Goal: Browse casually

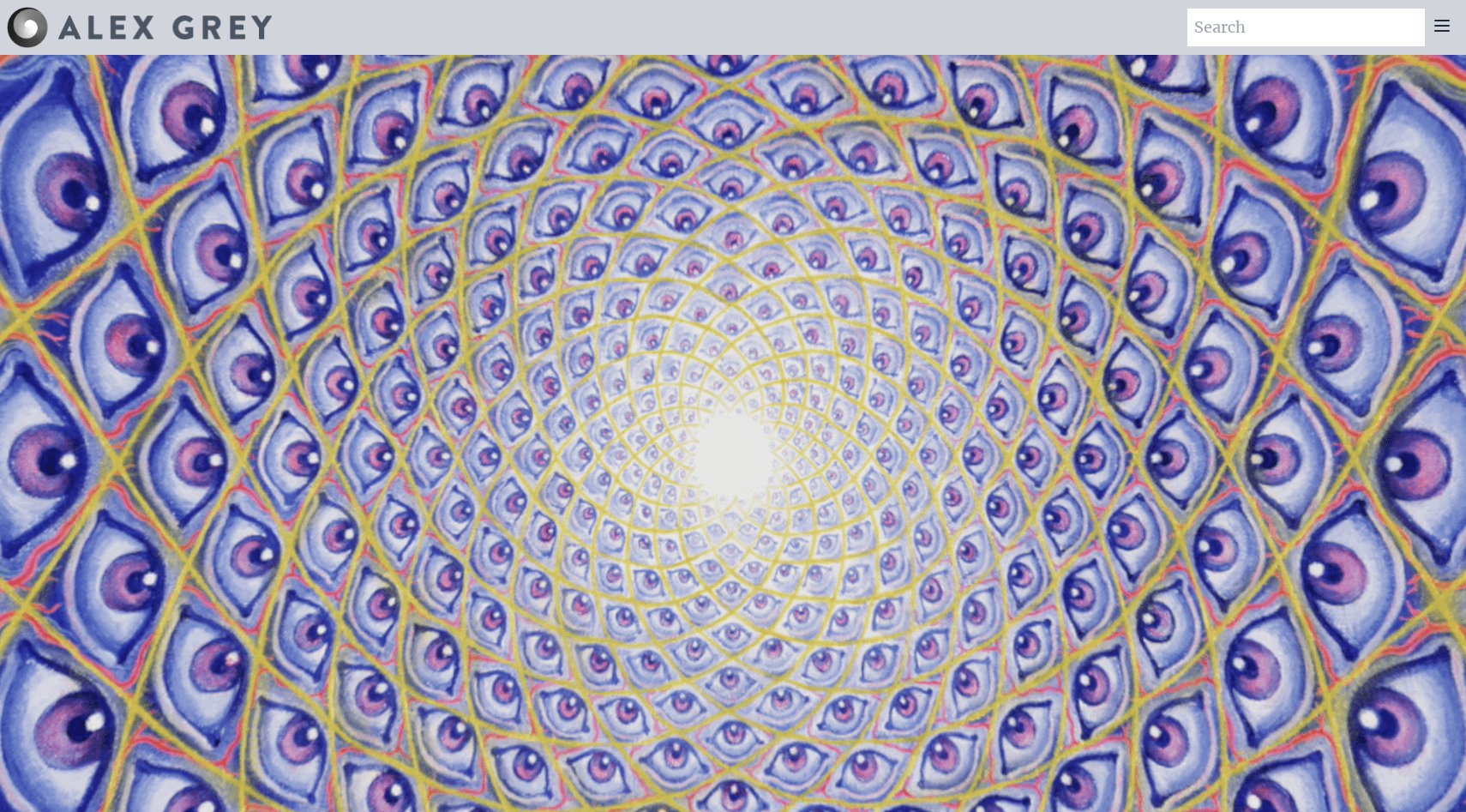
click at [247, 28] on img at bounding box center [165, 27] width 213 height 24
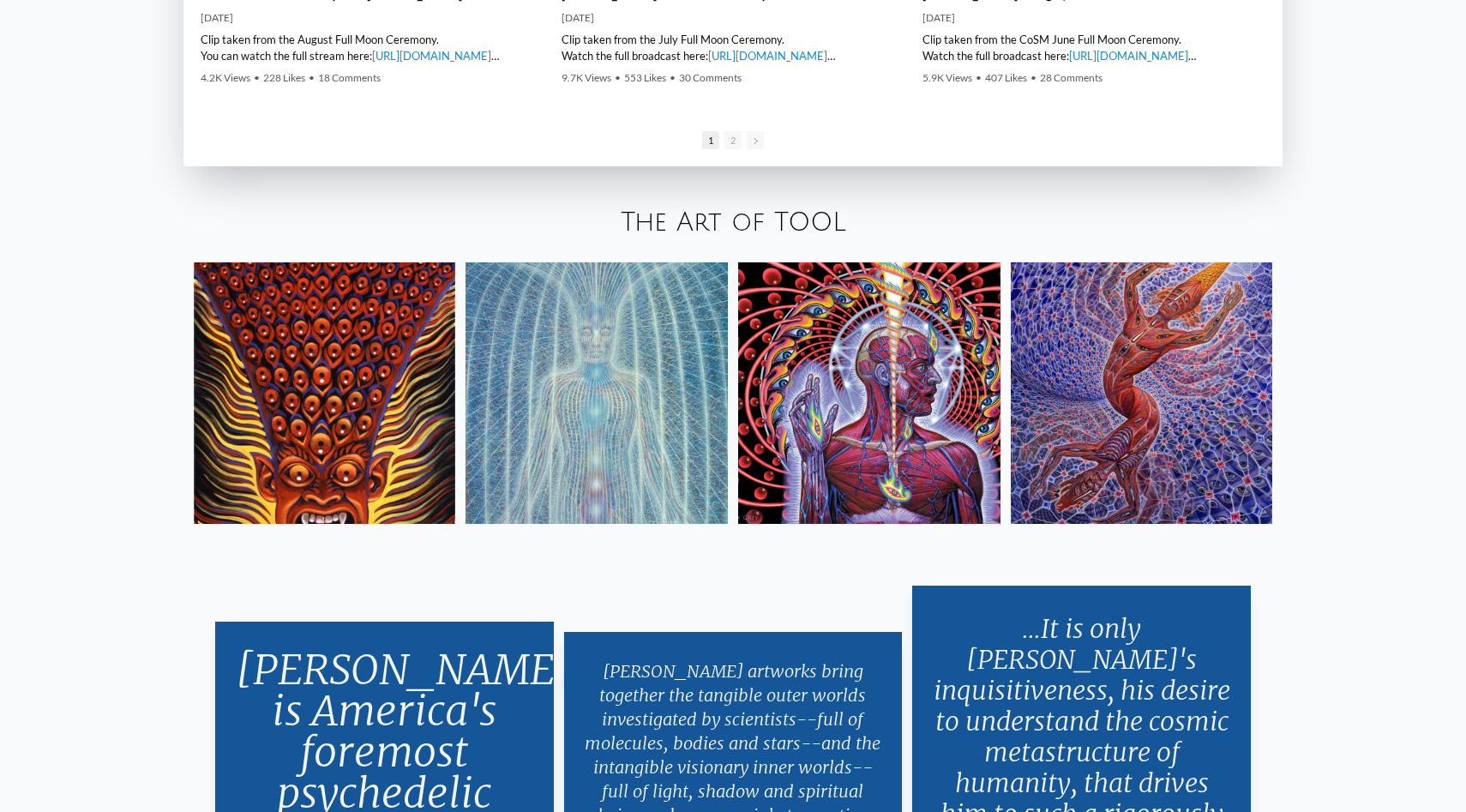
scroll to position [3337, 0]
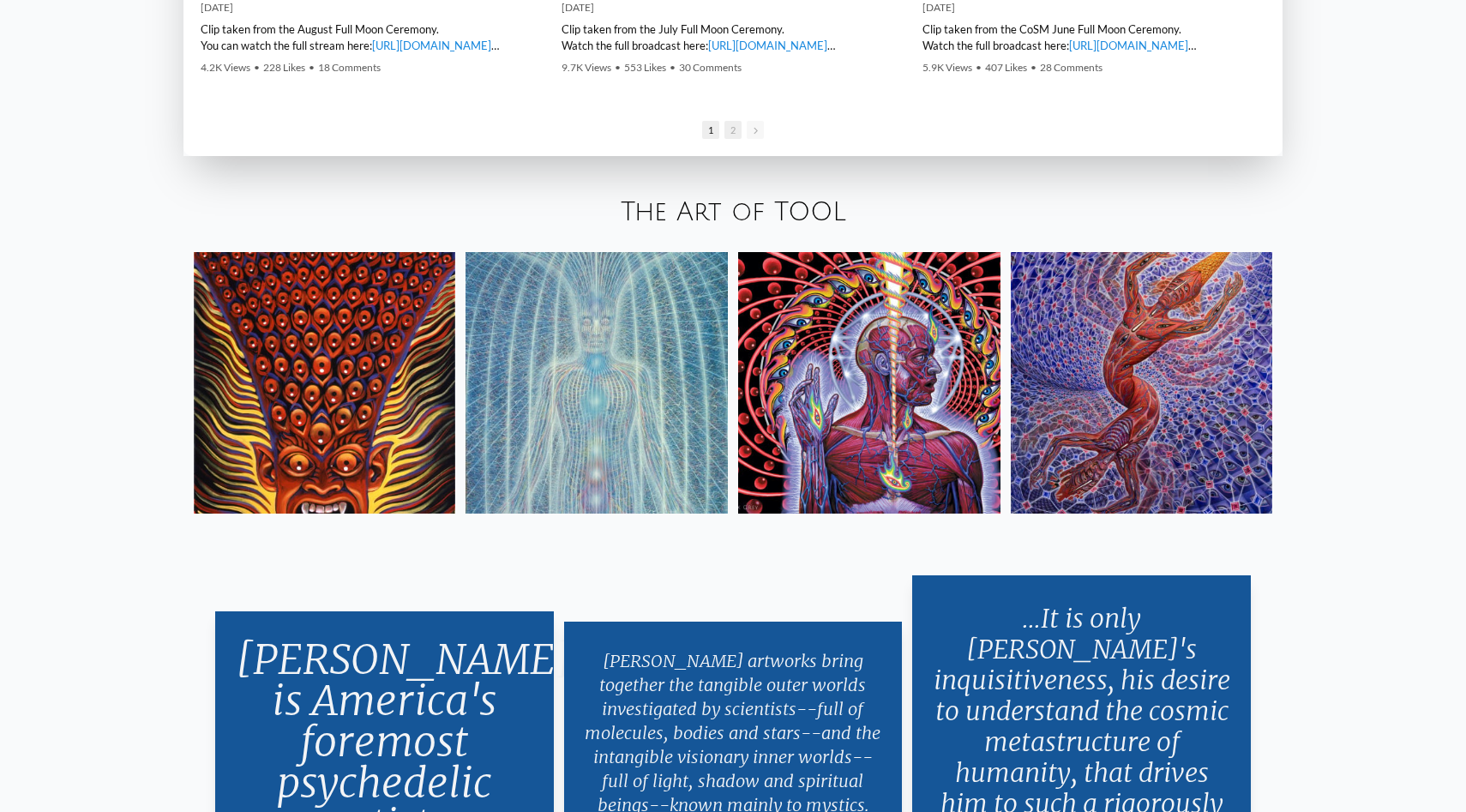
click at [734, 135] on span "2" at bounding box center [732, 130] width 17 height 18
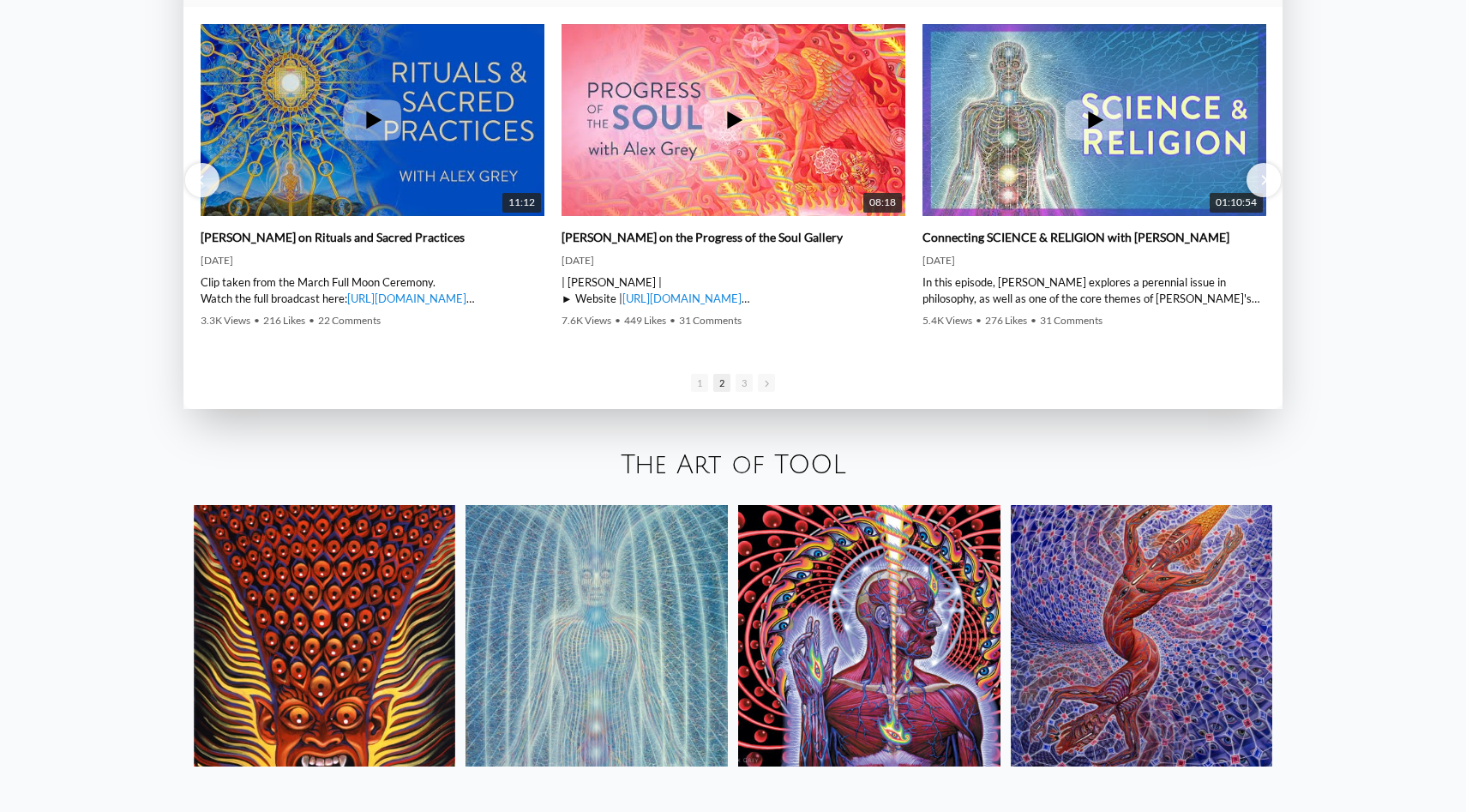
scroll to position [3083, 0]
click at [740, 115] on icon at bounding box center [733, 121] width 59 height 41
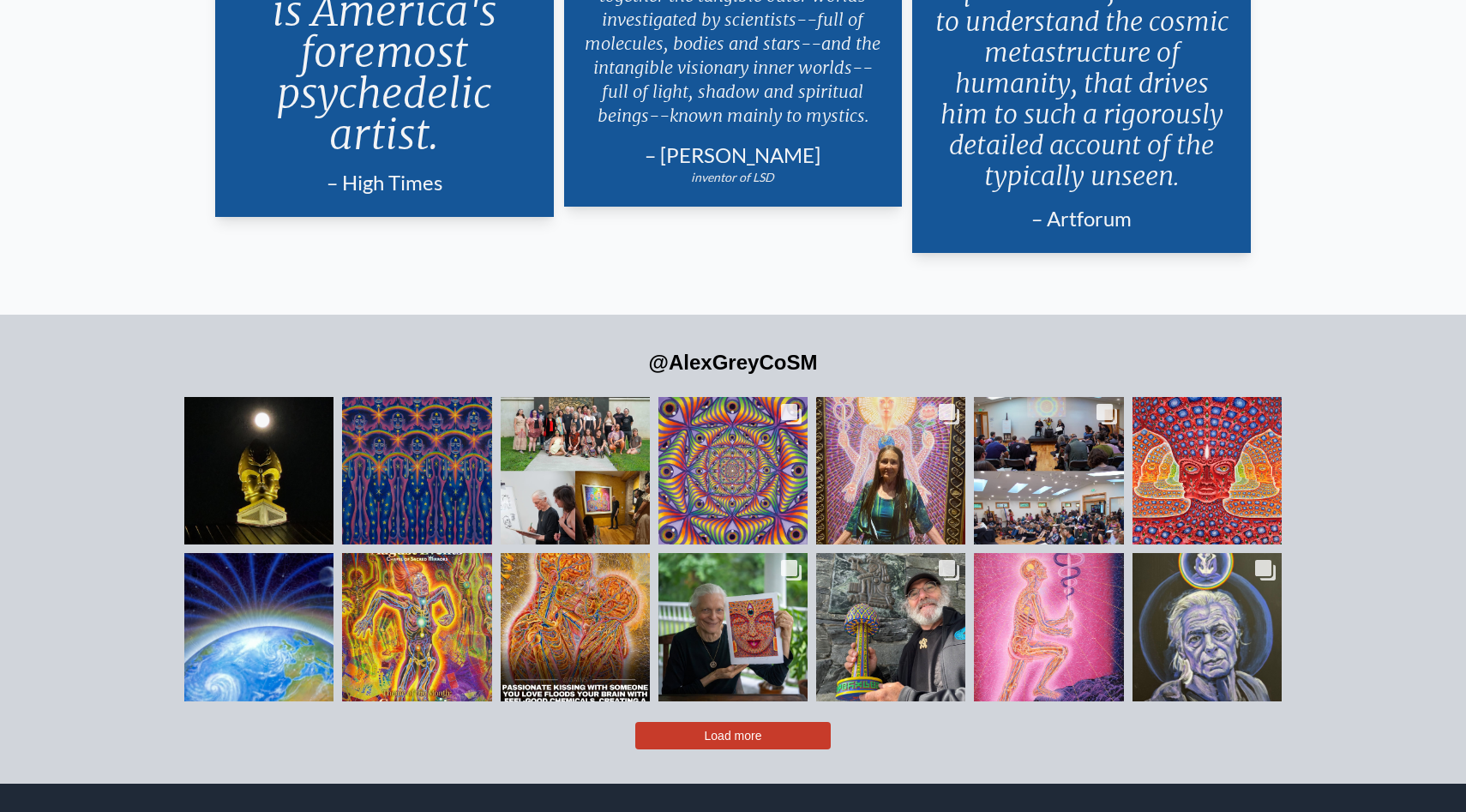
scroll to position [4085, 0]
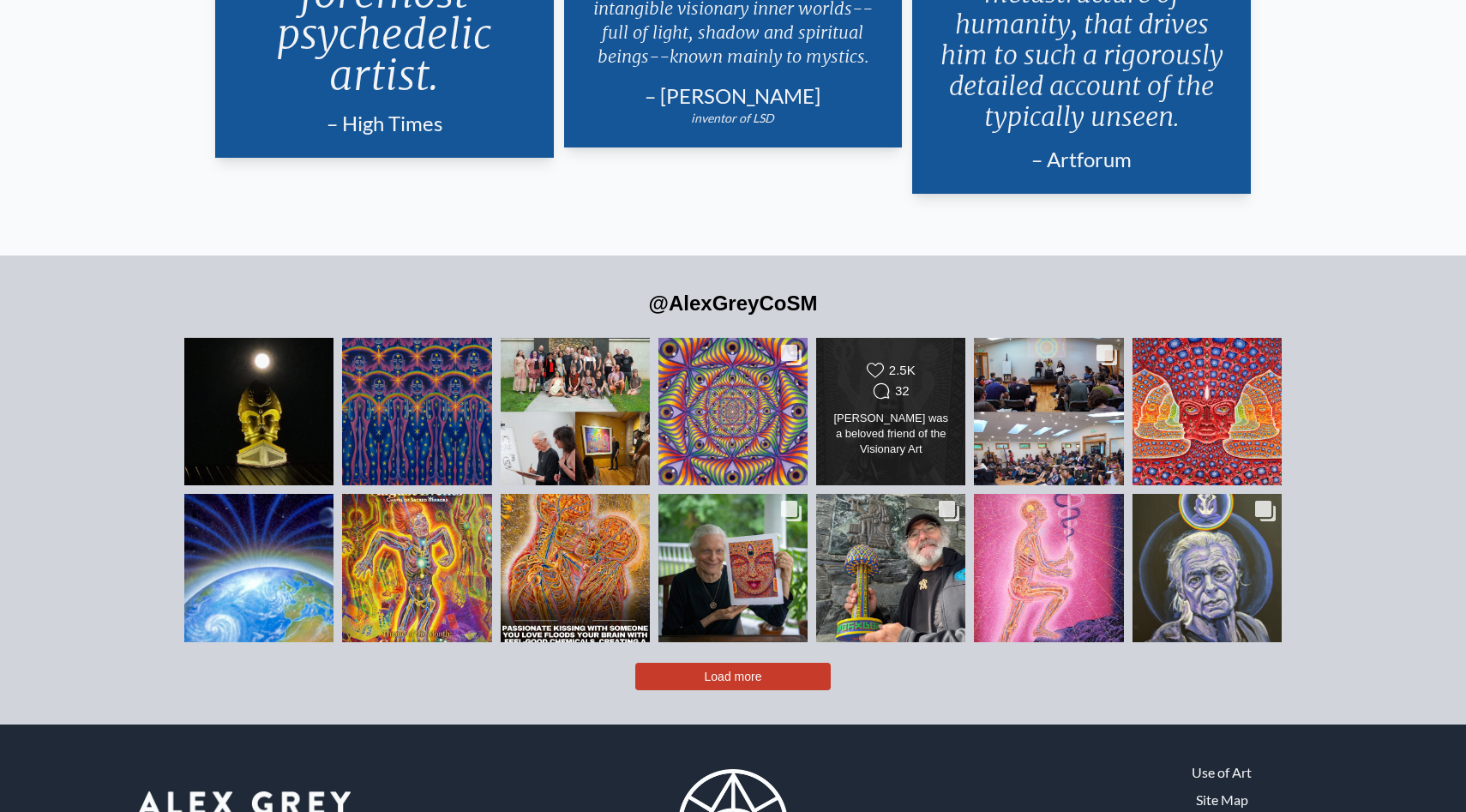
click at [881, 429] on div "Likes Count 2.5K Comments Count 32 [PERSON_NAME] was a beloved friend of the Vi…" at bounding box center [891, 411] width 121 height 100
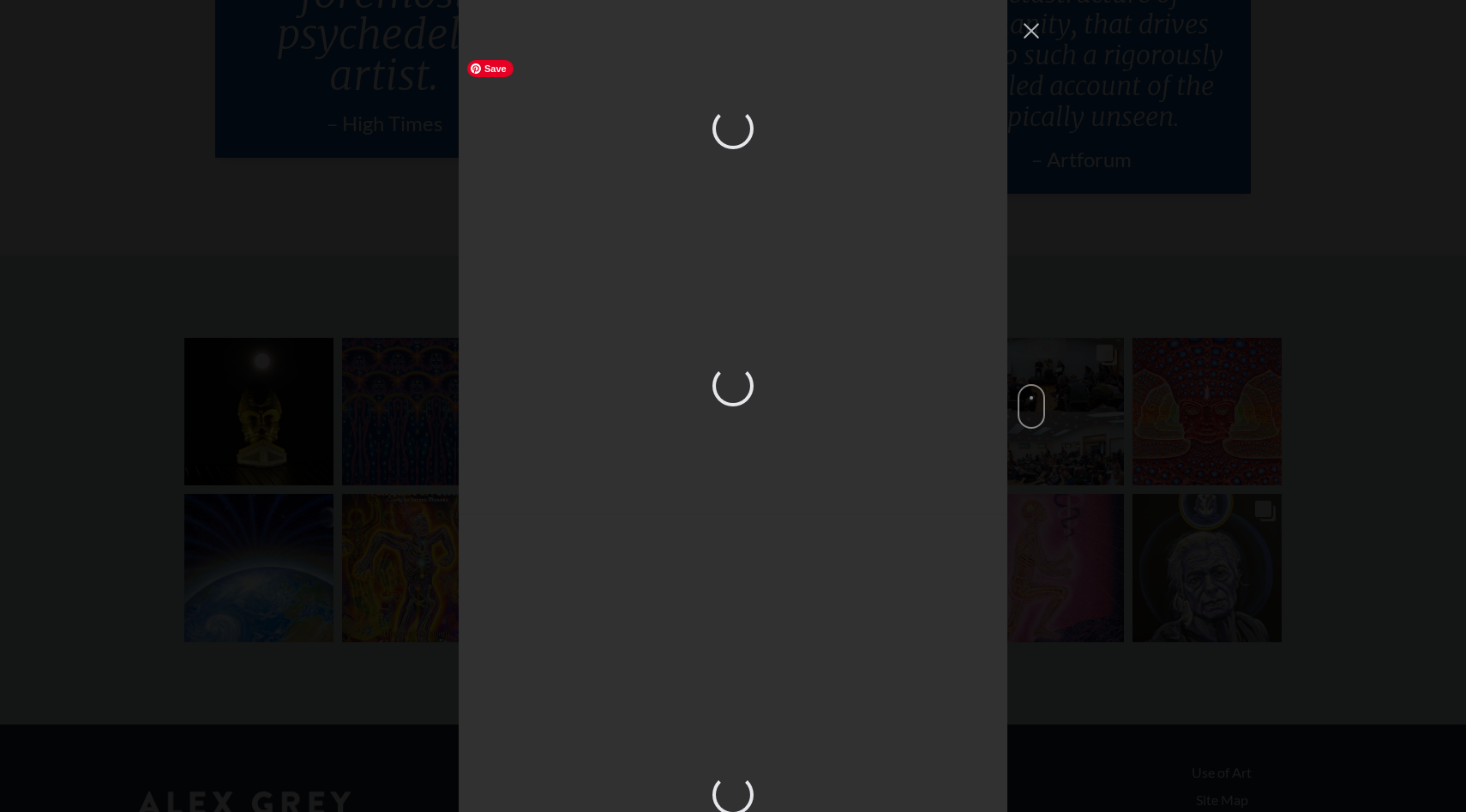
scroll to position [1333, 0]
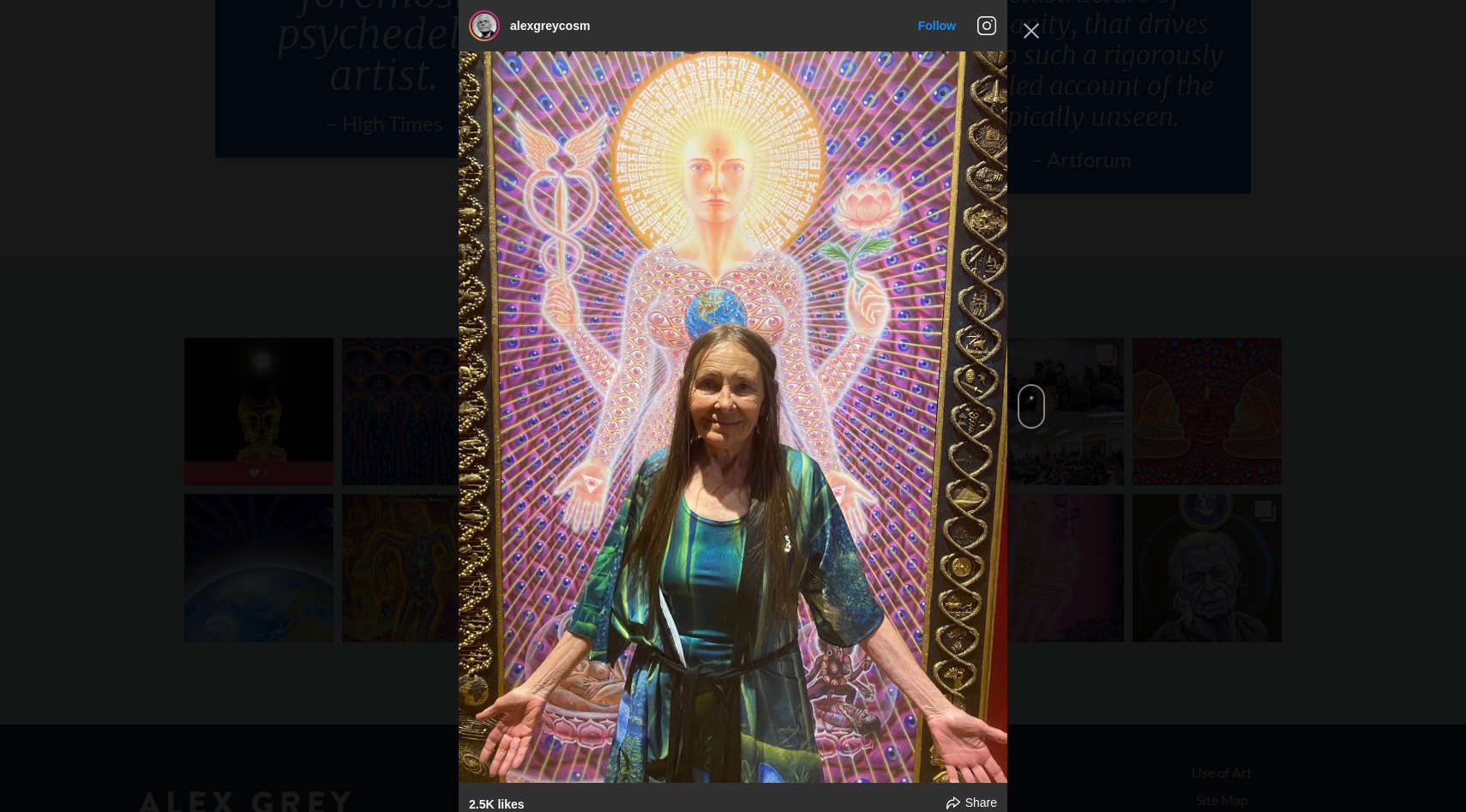
click at [1223, 188] on div "alexgreycosm Follow" at bounding box center [733, 406] width 1466 height 812
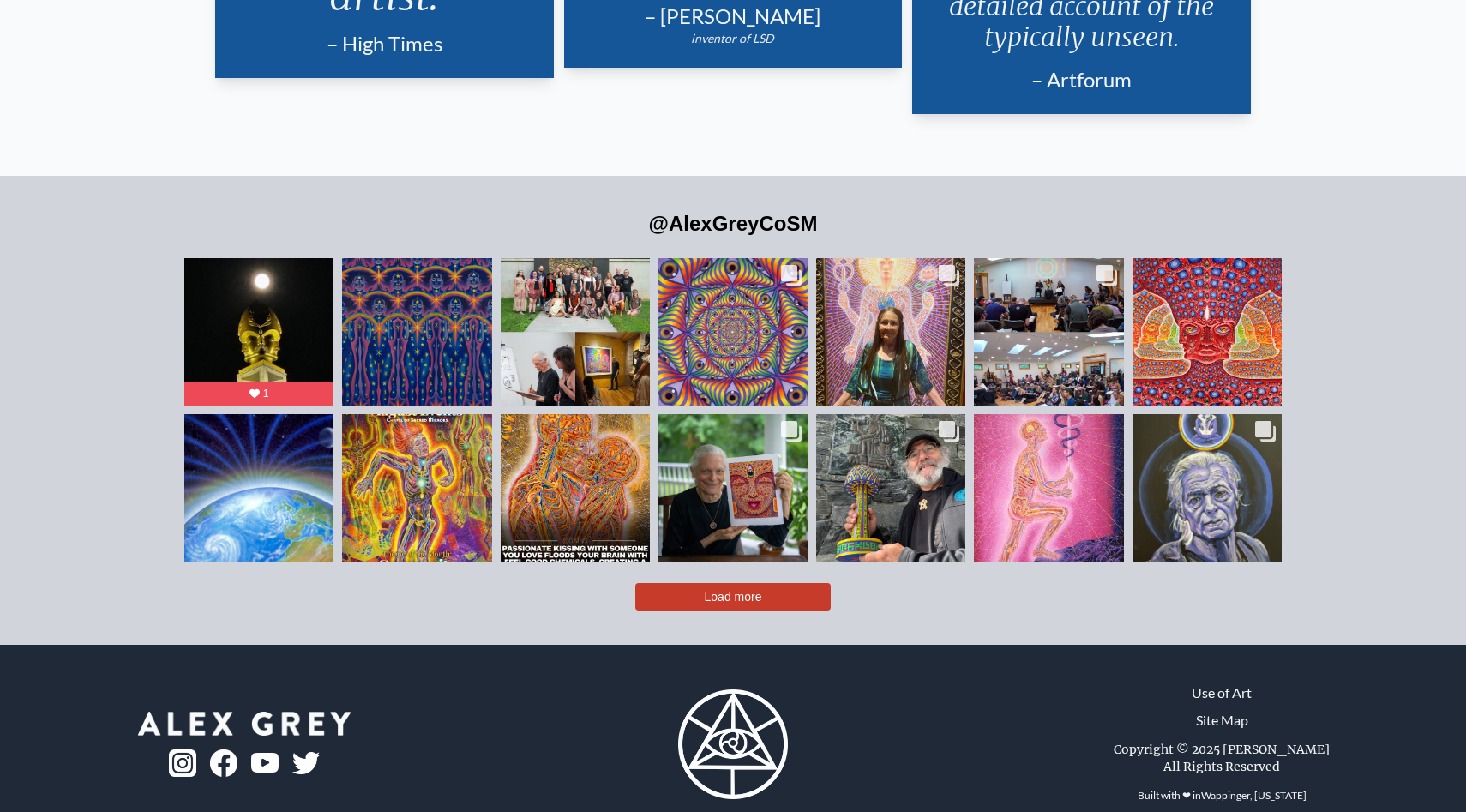
scroll to position [4167, 0]
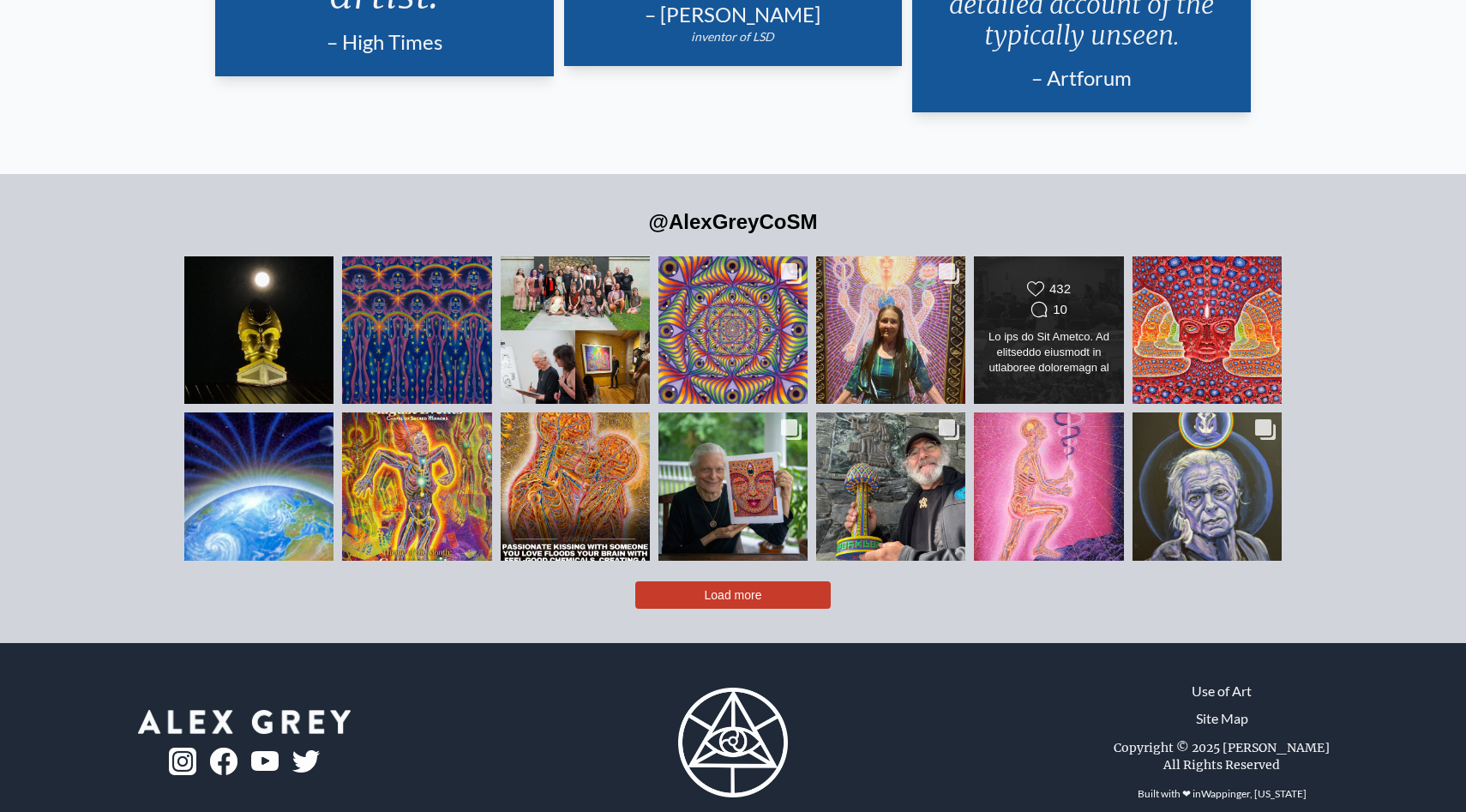
click at [1088, 347] on div "Likes Count 432 Comments Count 10" at bounding box center [1049, 330] width 121 height 100
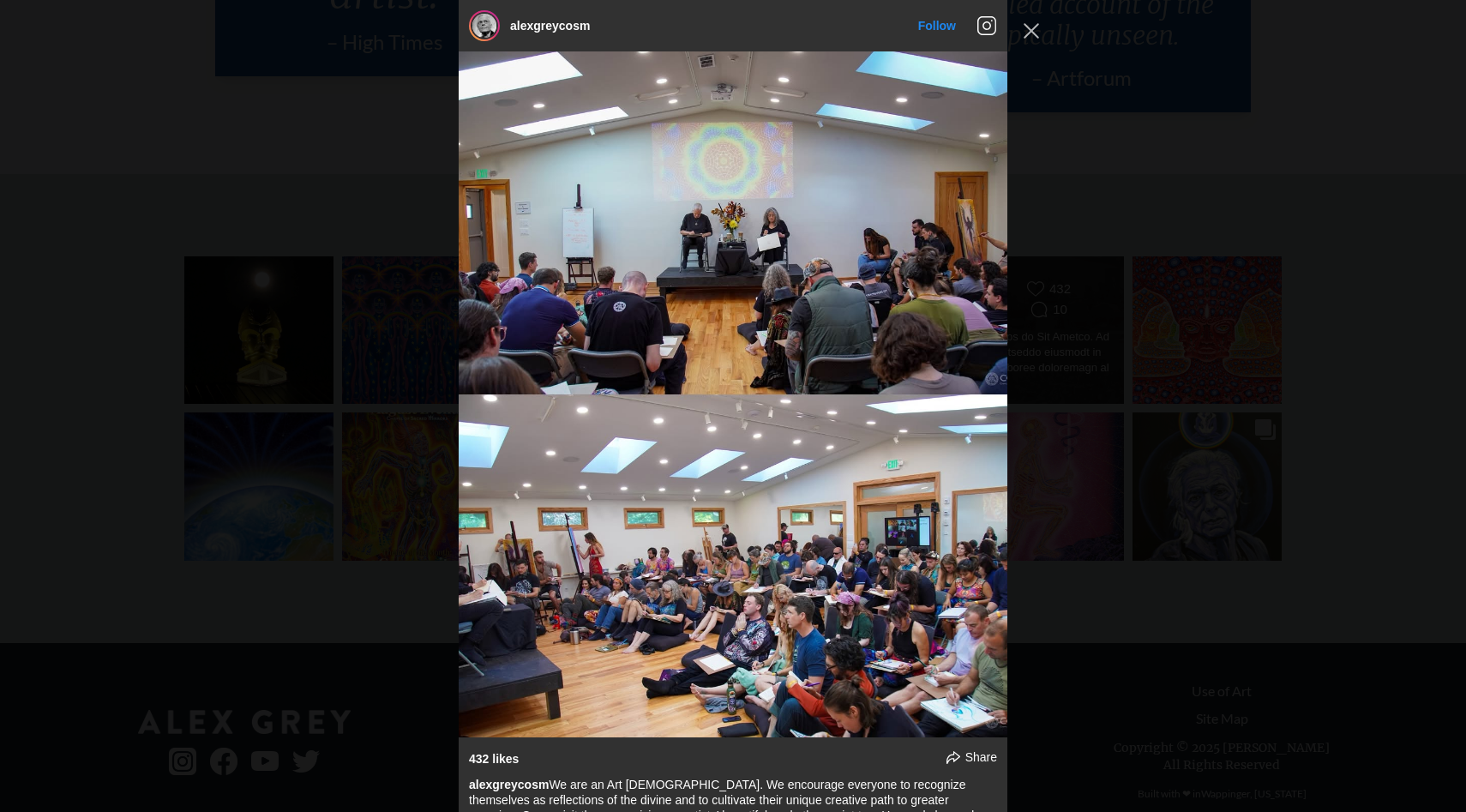
click at [1088, 347] on div "alexgreycosm Follow" at bounding box center [733, 406] width 1466 height 812
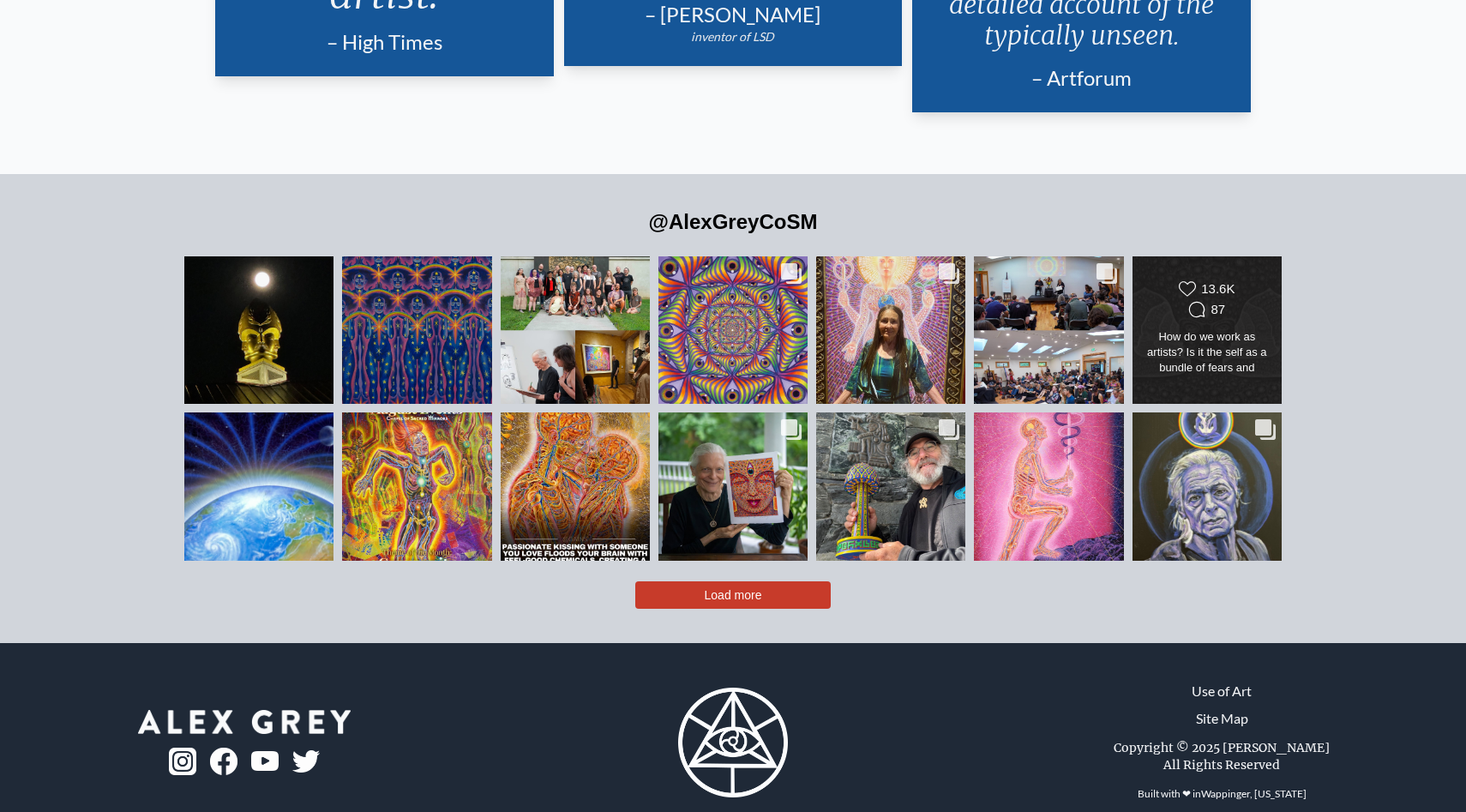
click at [1183, 330] on div "How do we work as artists? Is it the self as a bundle of fears and upsets and p…" at bounding box center [1207, 354] width 121 height 48
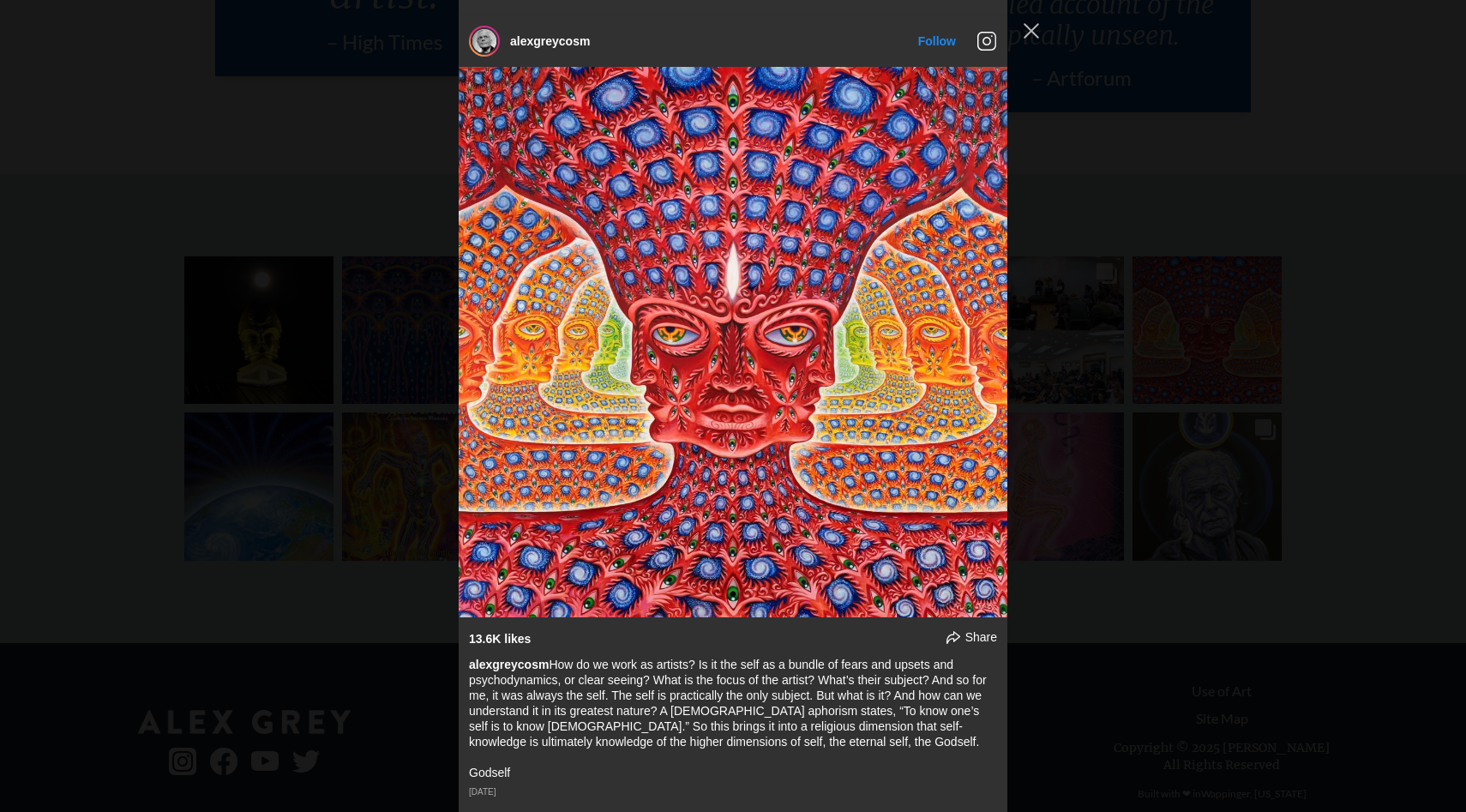
click at [1183, 302] on div "alexgreycosm Follow" at bounding box center [733, 406] width 1466 height 812
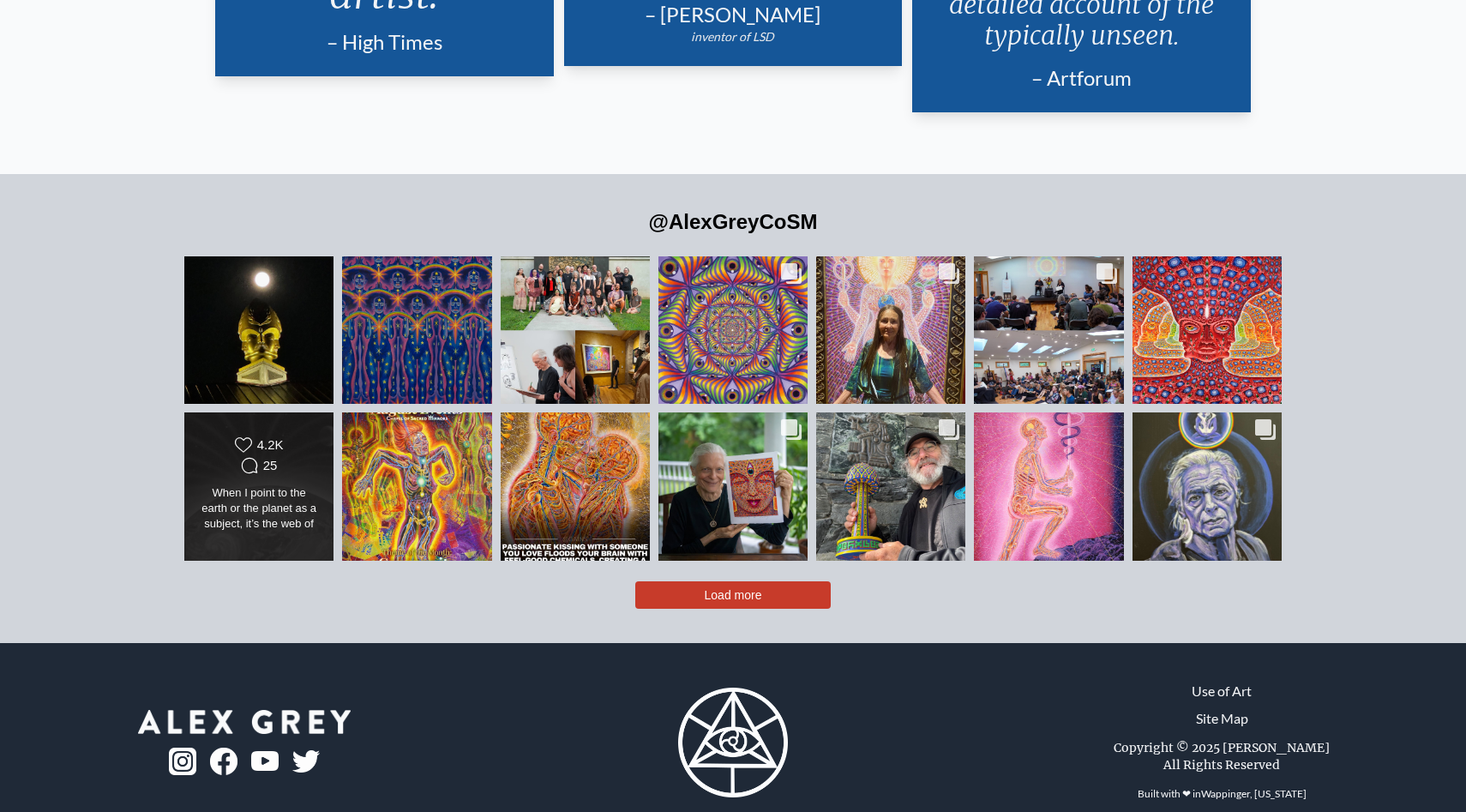
click at [302, 496] on div "When I point to the earth or the planet as a subject, it’s the web of life. It’…" at bounding box center [259, 509] width 121 height 48
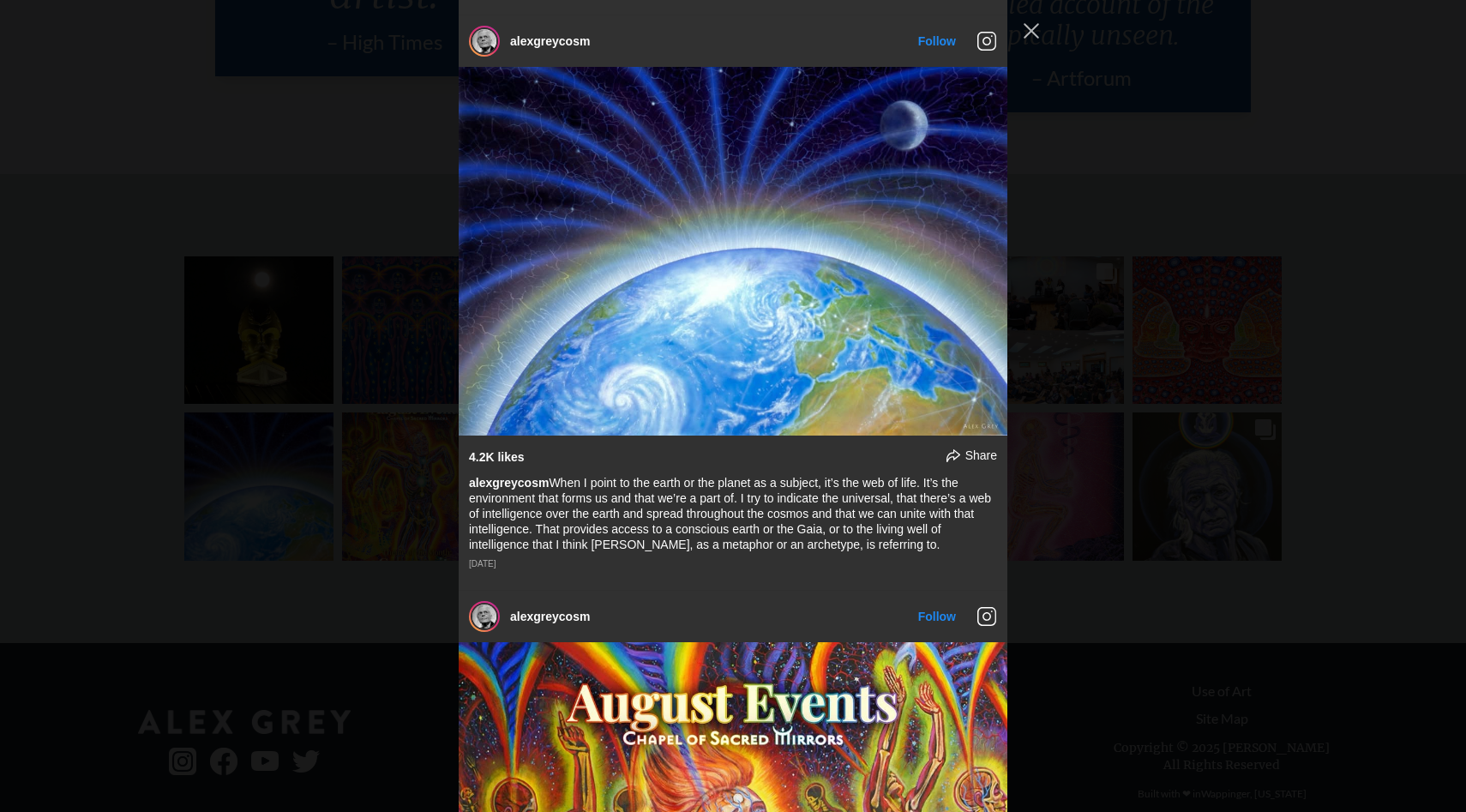
click at [1306, 243] on div "alexgreycosm Follow" at bounding box center [733, 406] width 1466 height 812
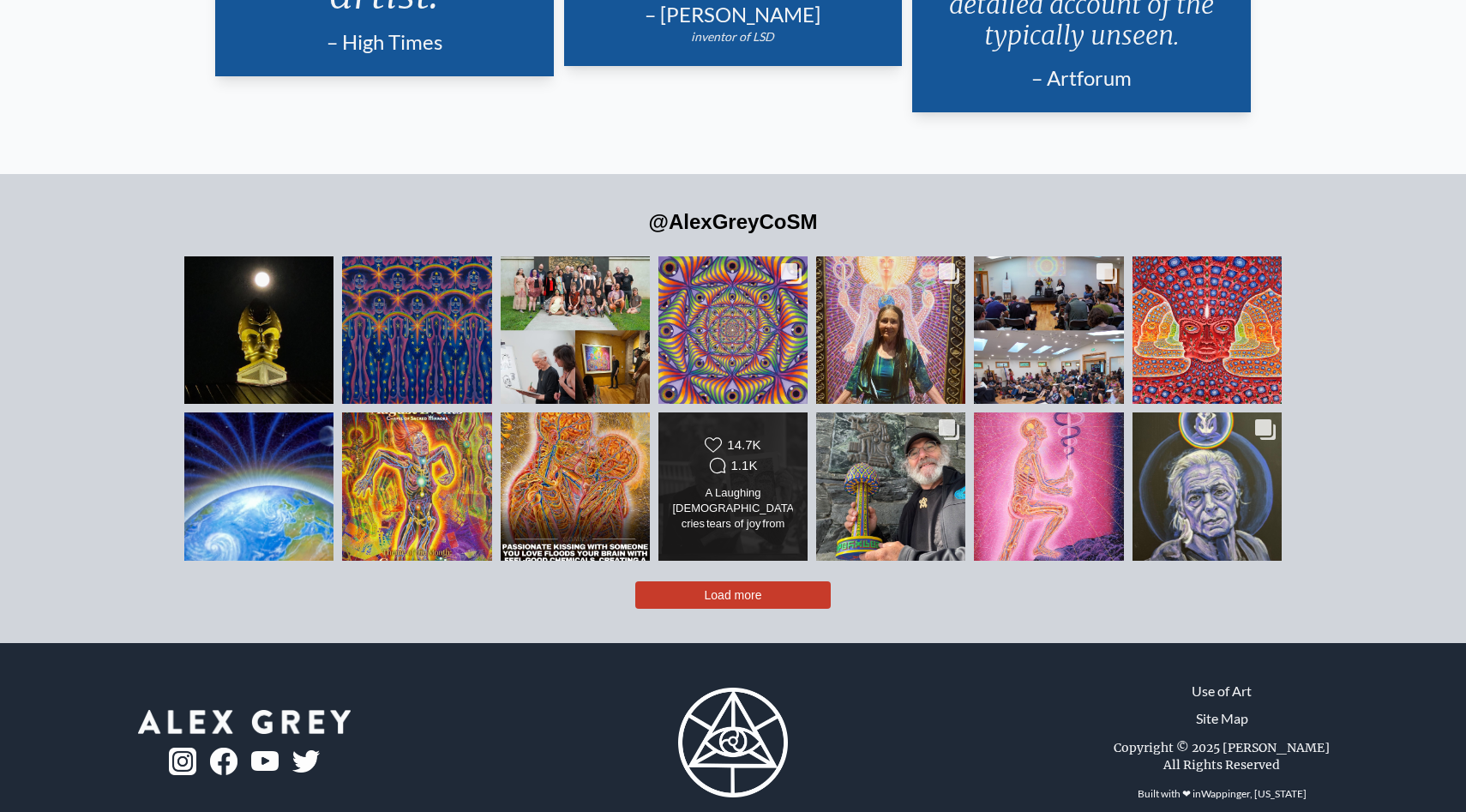
click at [734, 504] on div "Likes Count 14.7K Comments Count 1.1K" at bounding box center [733, 486] width 121 height 100
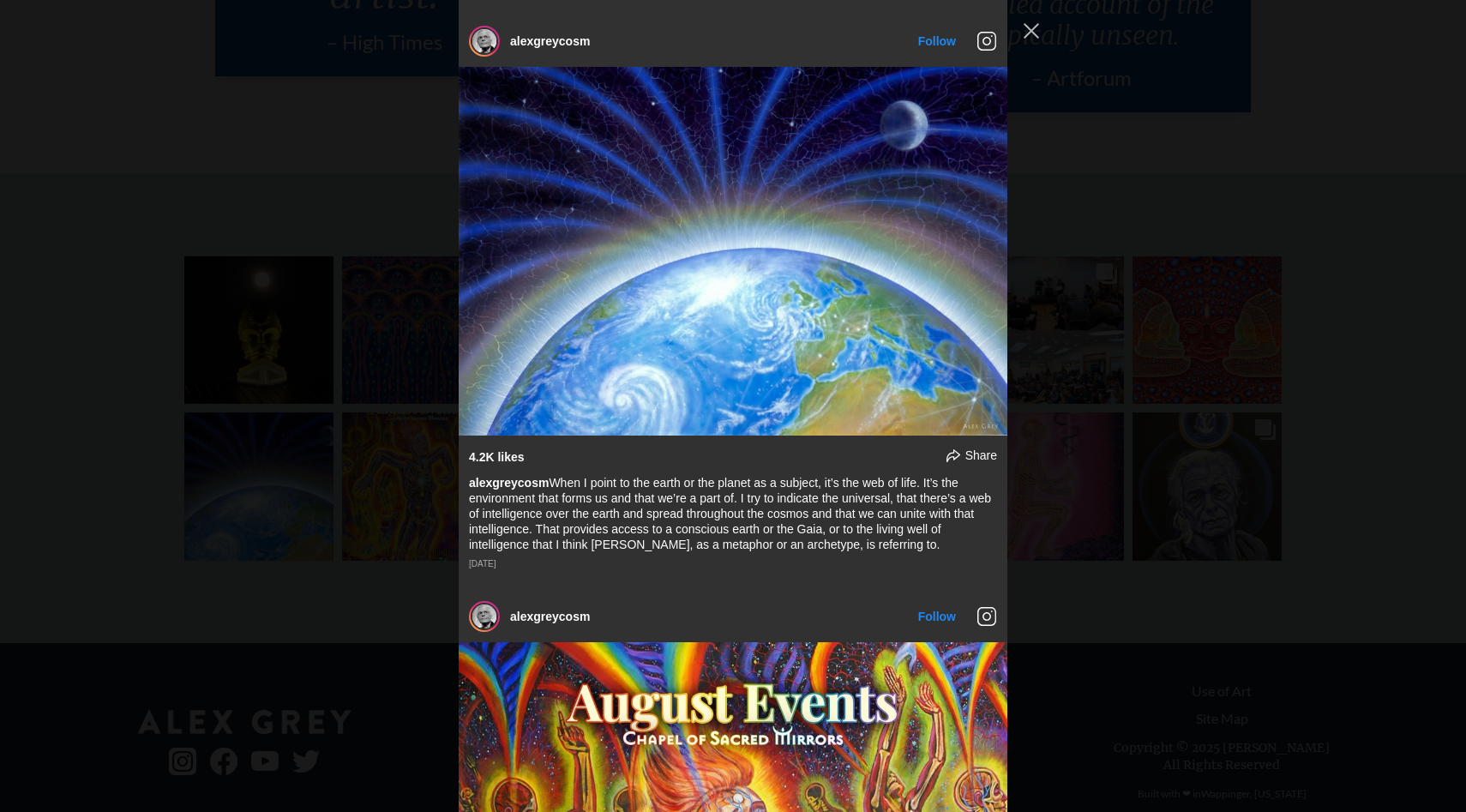
scroll to position [6795, 0]
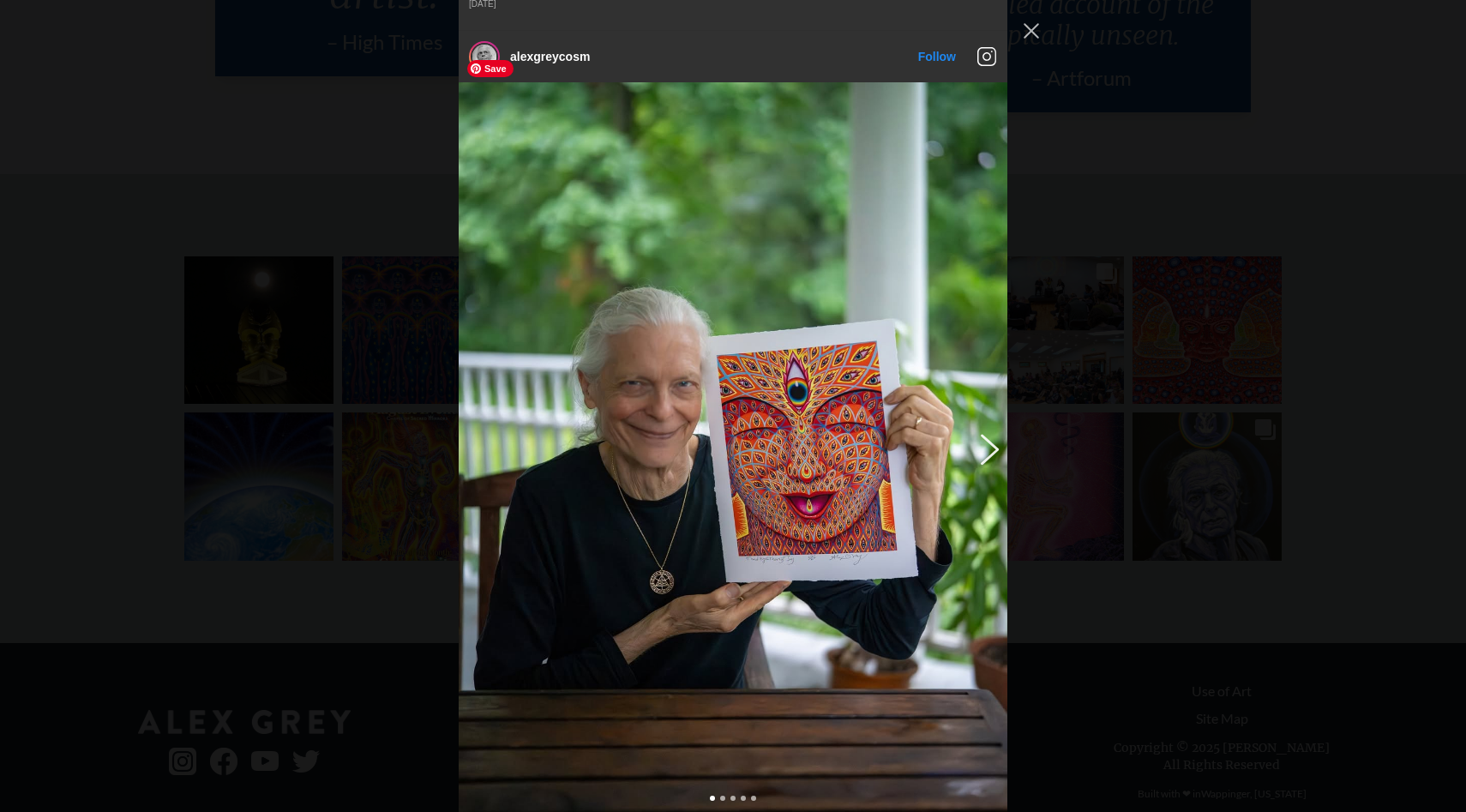
click at [990, 434] on div "Instagram Feed popup" at bounding box center [733, 448] width 549 height 731
click at [988, 401] on div "Instagram Feed popup" at bounding box center [733, 448] width 549 height 731
click at [988, 433] on button "Previous image" at bounding box center [986, 448] width 20 height 31
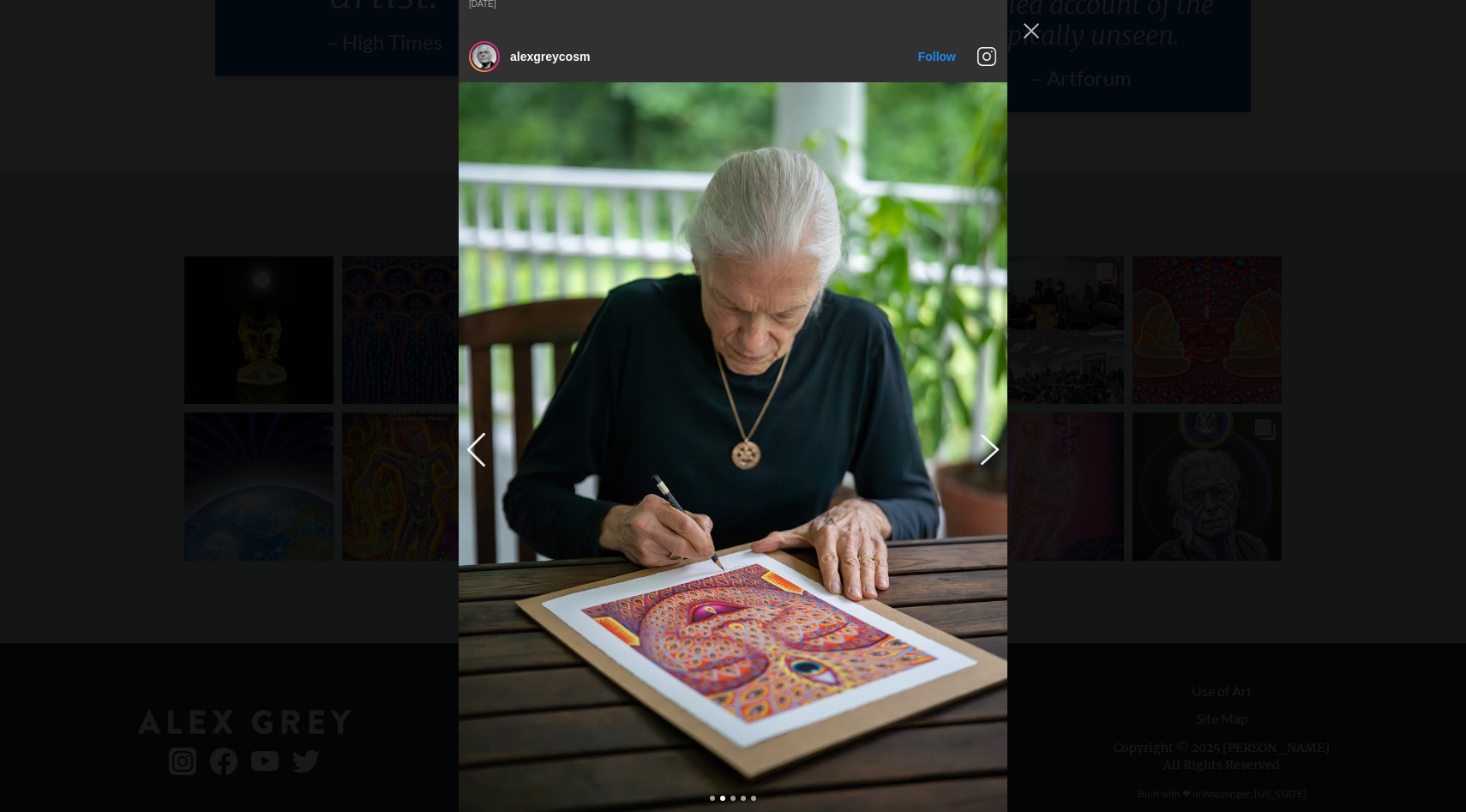
click at [988, 433] on button "Previous image" at bounding box center [986, 448] width 20 height 31
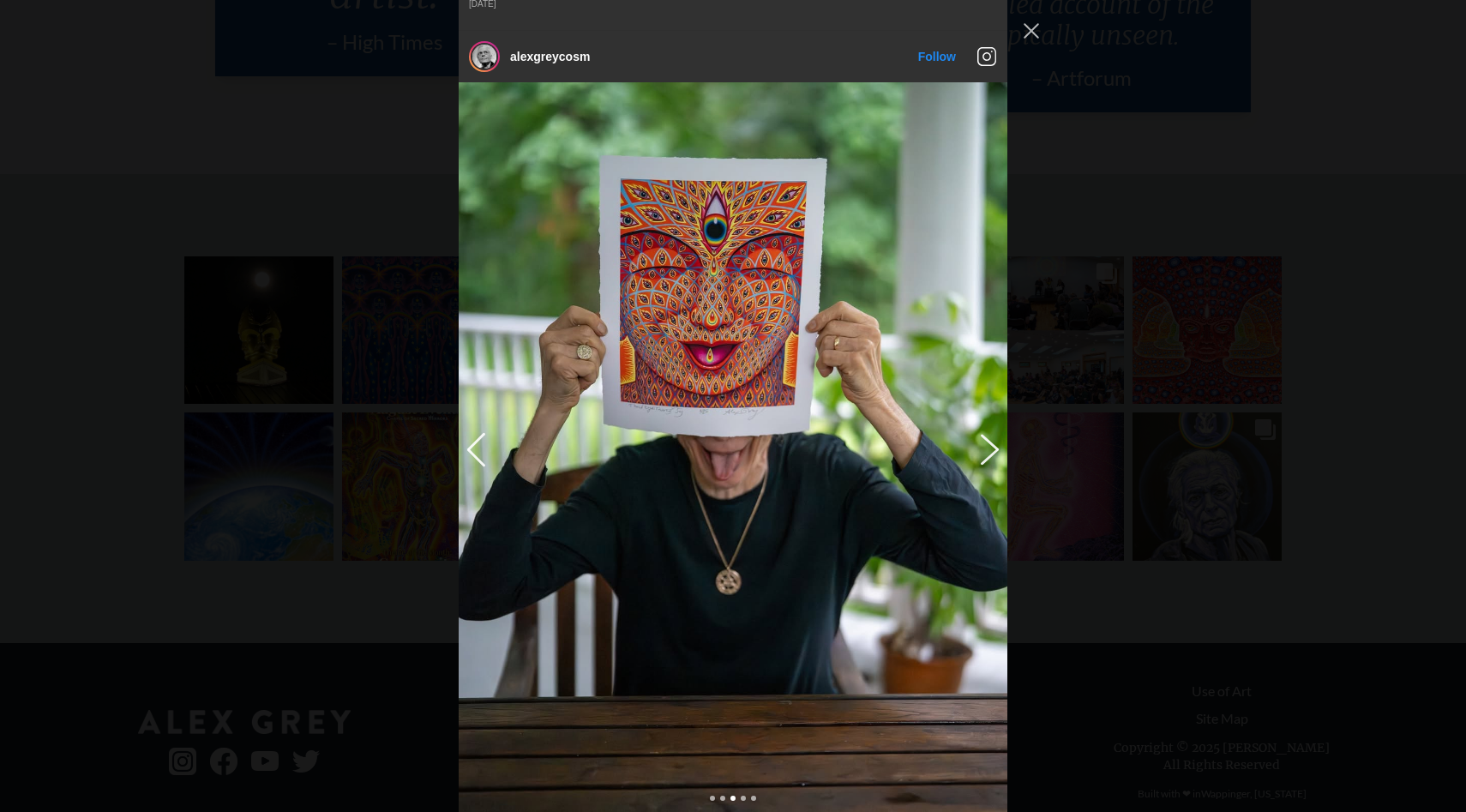
click at [988, 433] on button "Previous image" at bounding box center [986, 448] width 20 height 31
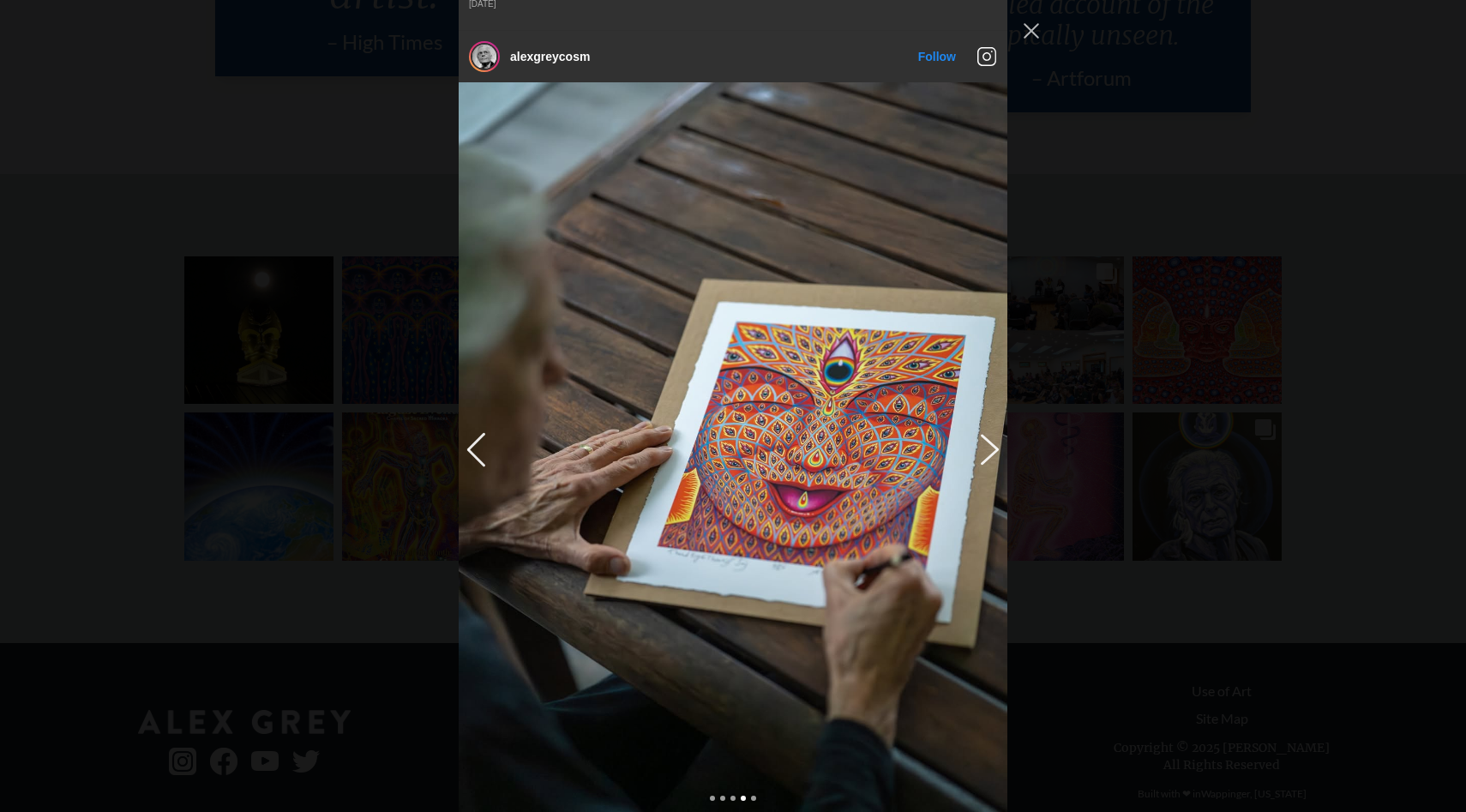
click at [988, 433] on button "Previous image" at bounding box center [986, 448] width 20 height 31
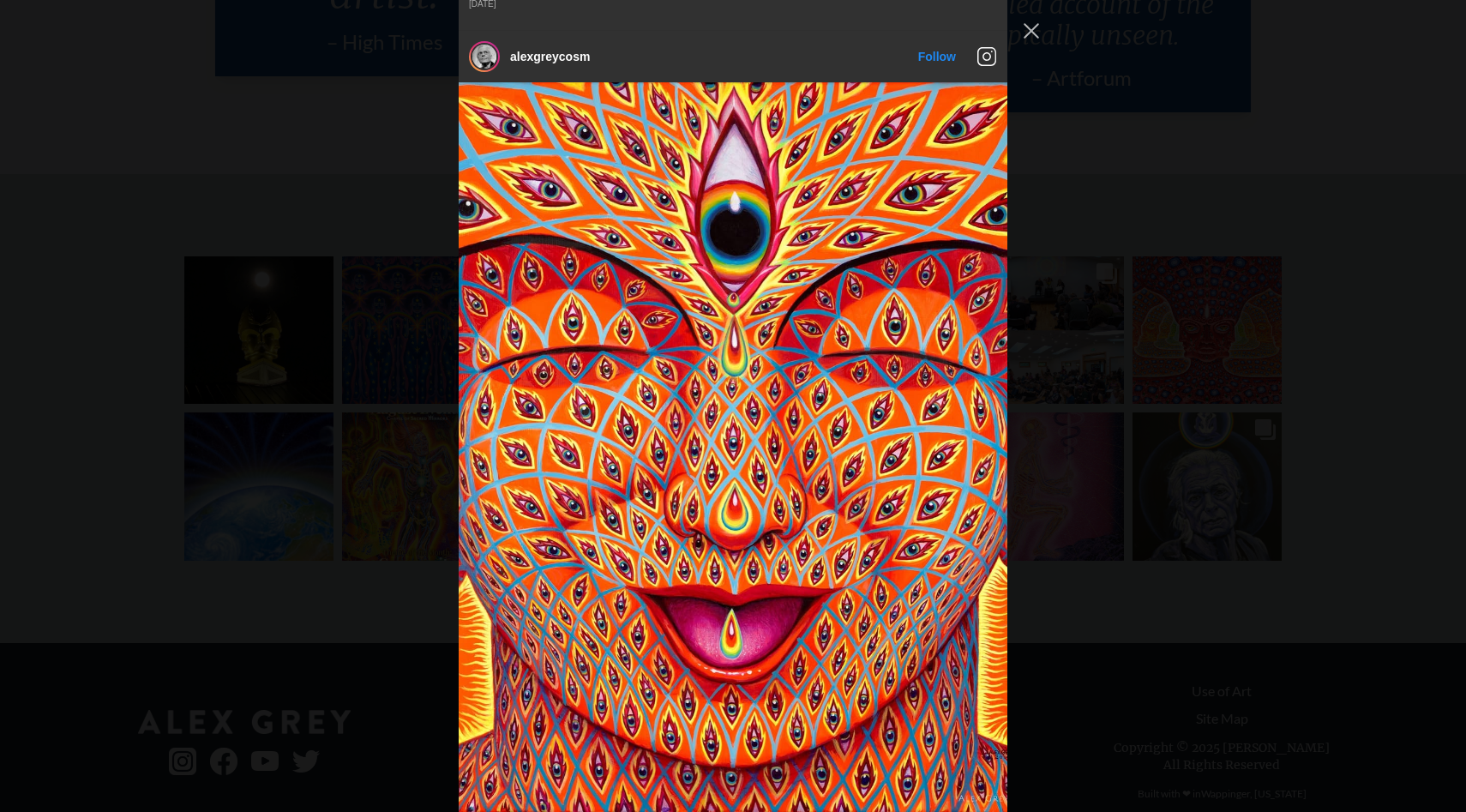
click at [1178, 247] on div "alexgreycosm Follow" at bounding box center [733, 406] width 1466 height 812
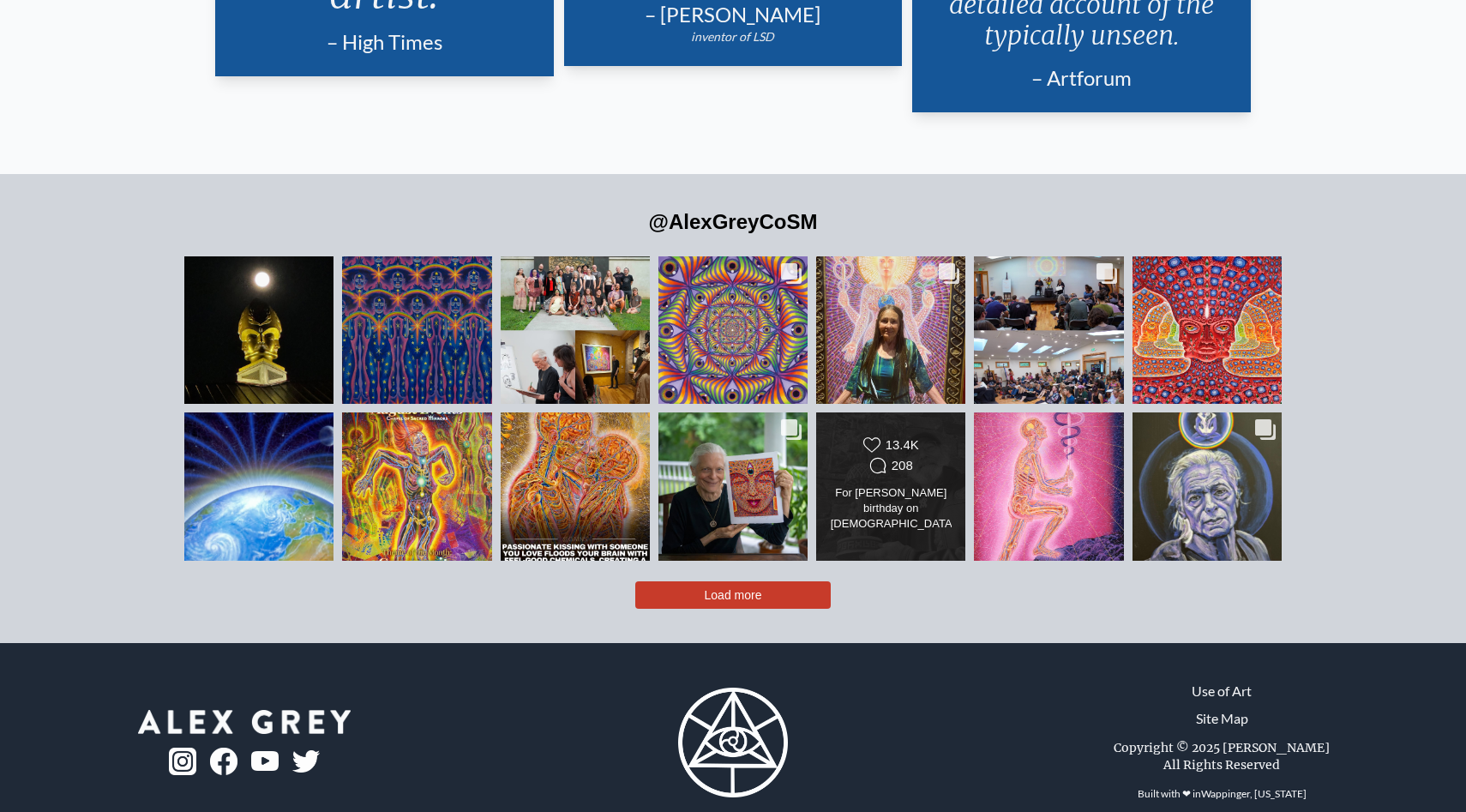
click at [926, 505] on div "Likes Count 13.4K Comments Count 208 For [PERSON_NAME] birthday on [DEMOGRAPHIC…" at bounding box center [891, 486] width 121 height 100
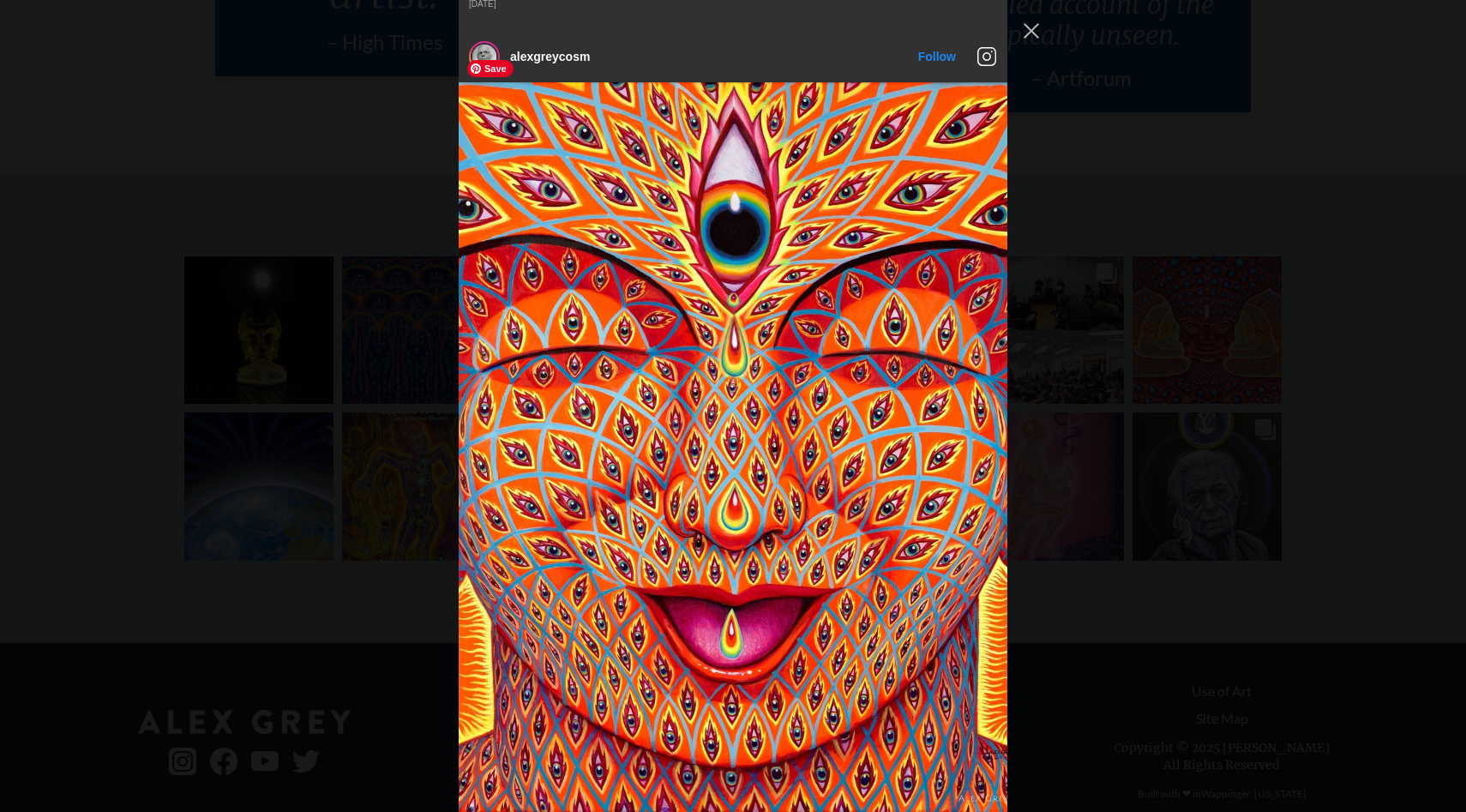
scroll to position [8087, 0]
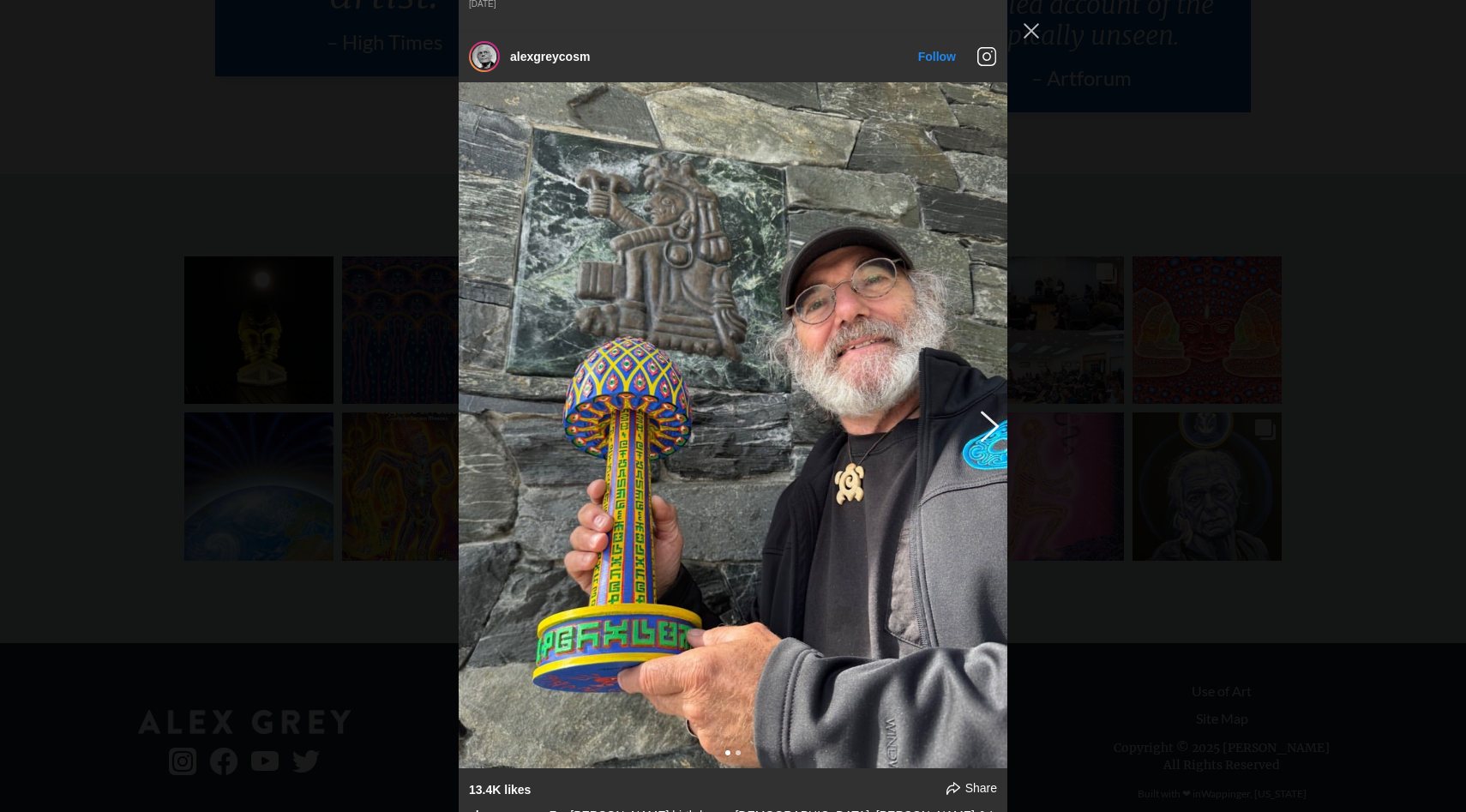
click at [991, 410] on button "Previous image" at bounding box center [986, 425] width 20 height 31
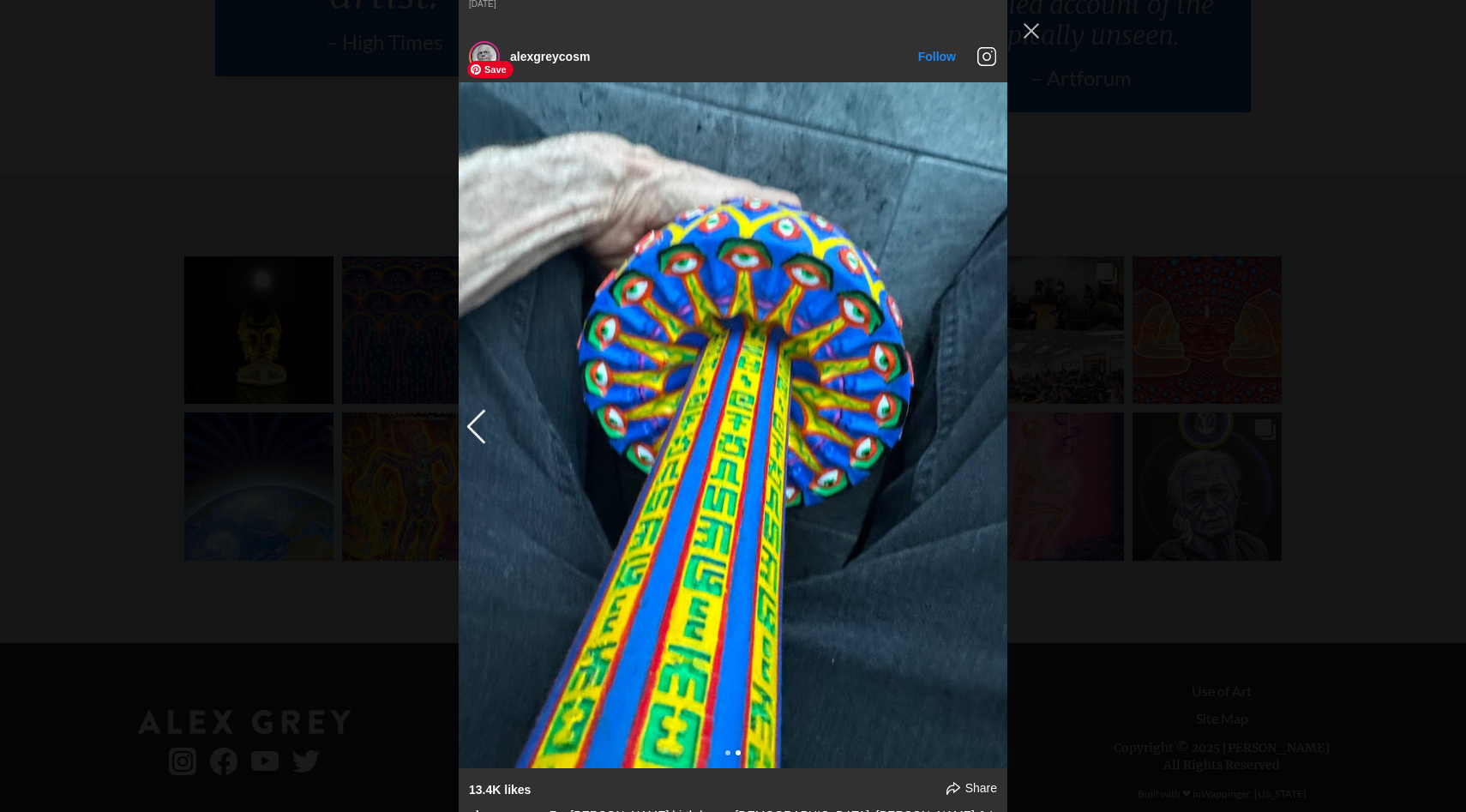
click at [991, 386] on img "Instagram Feed popup" at bounding box center [733, 426] width 549 height 686
click at [1125, 288] on div "alexgreycosm Follow" at bounding box center [733, 406] width 1466 height 812
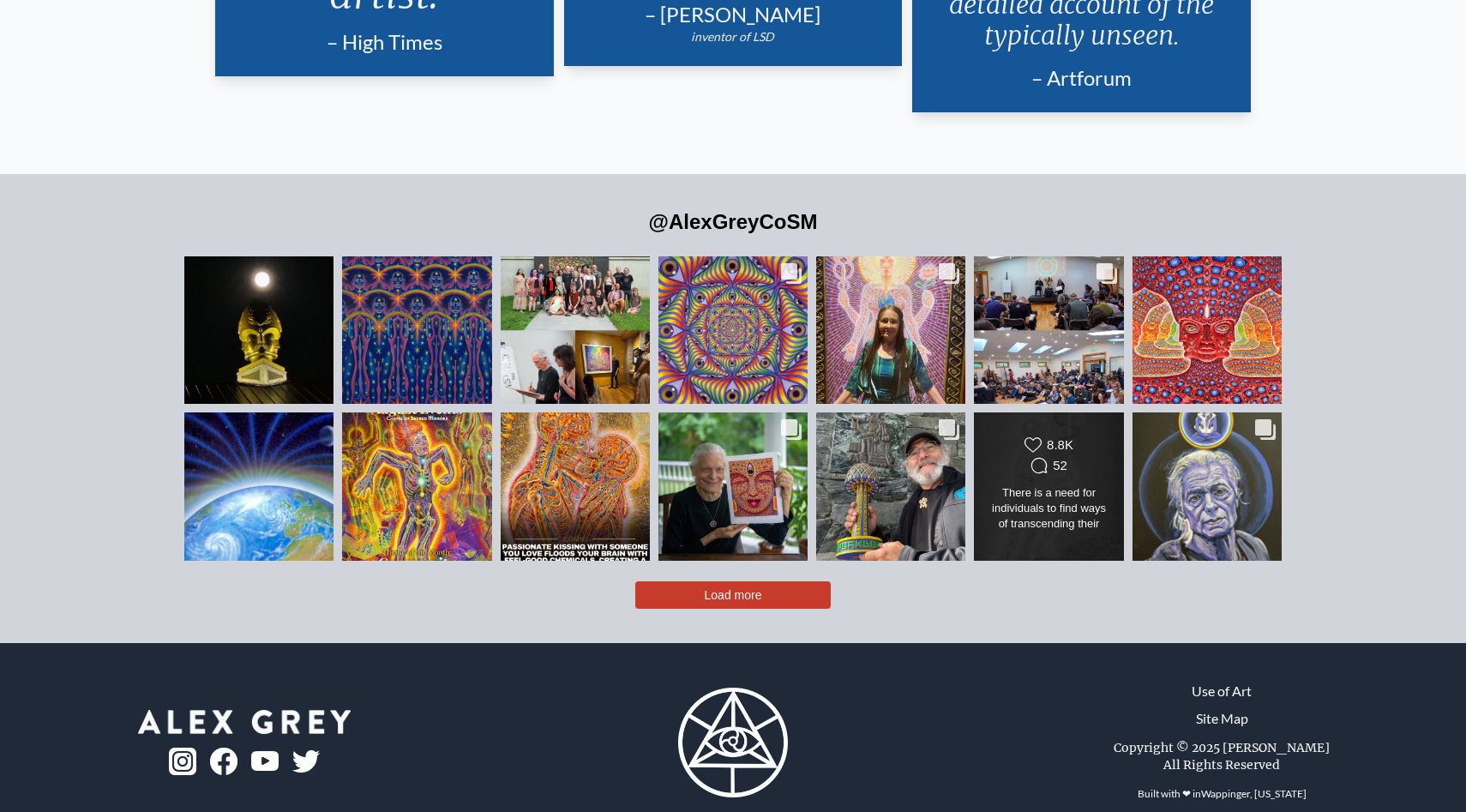
click at [1070, 510] on div "Likes Count 8.8K Comments Count 52 There is a need for individuals to find ways…" at bounding box center [1048, 486] width 151 height 149
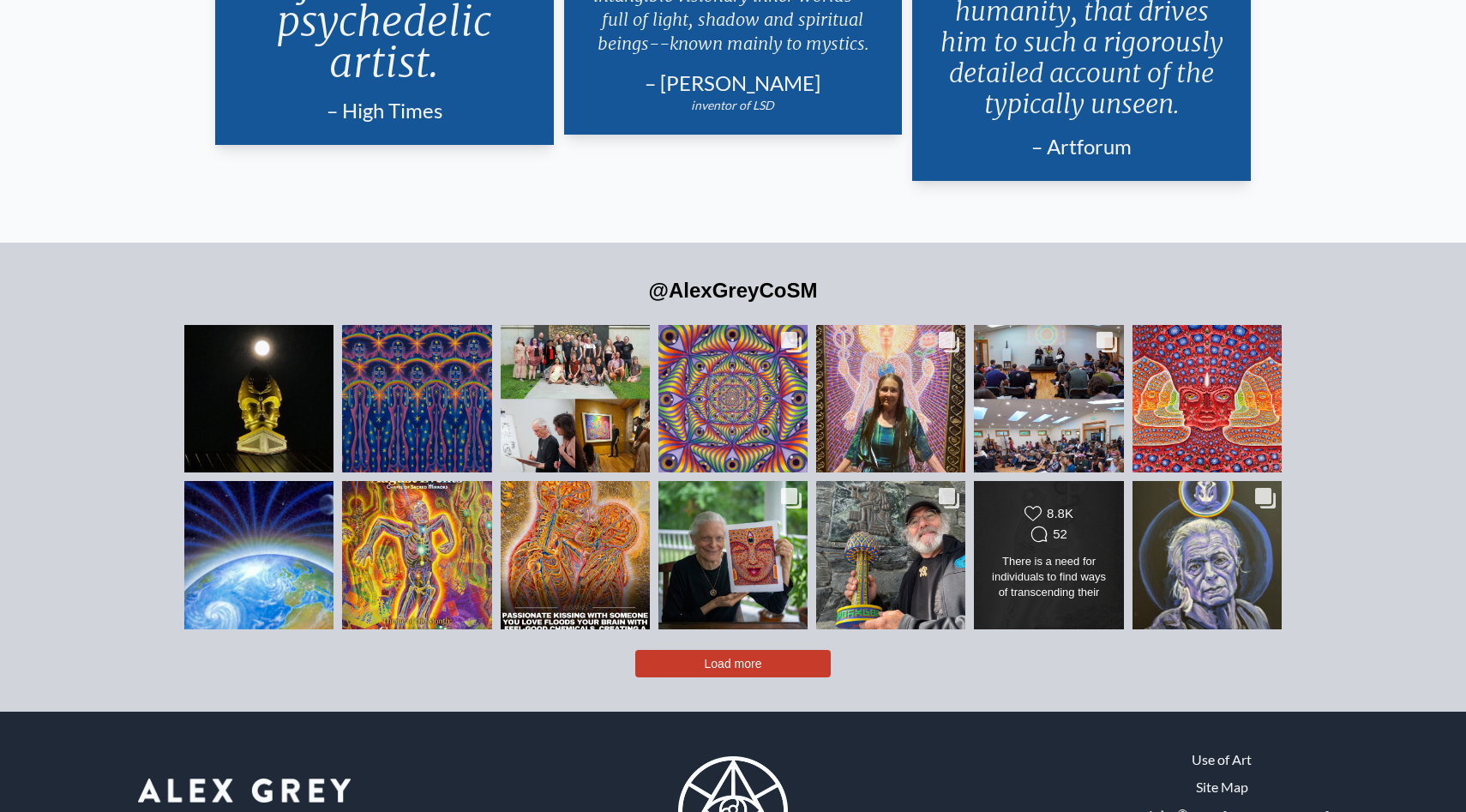
scroll to position [8934, 0]
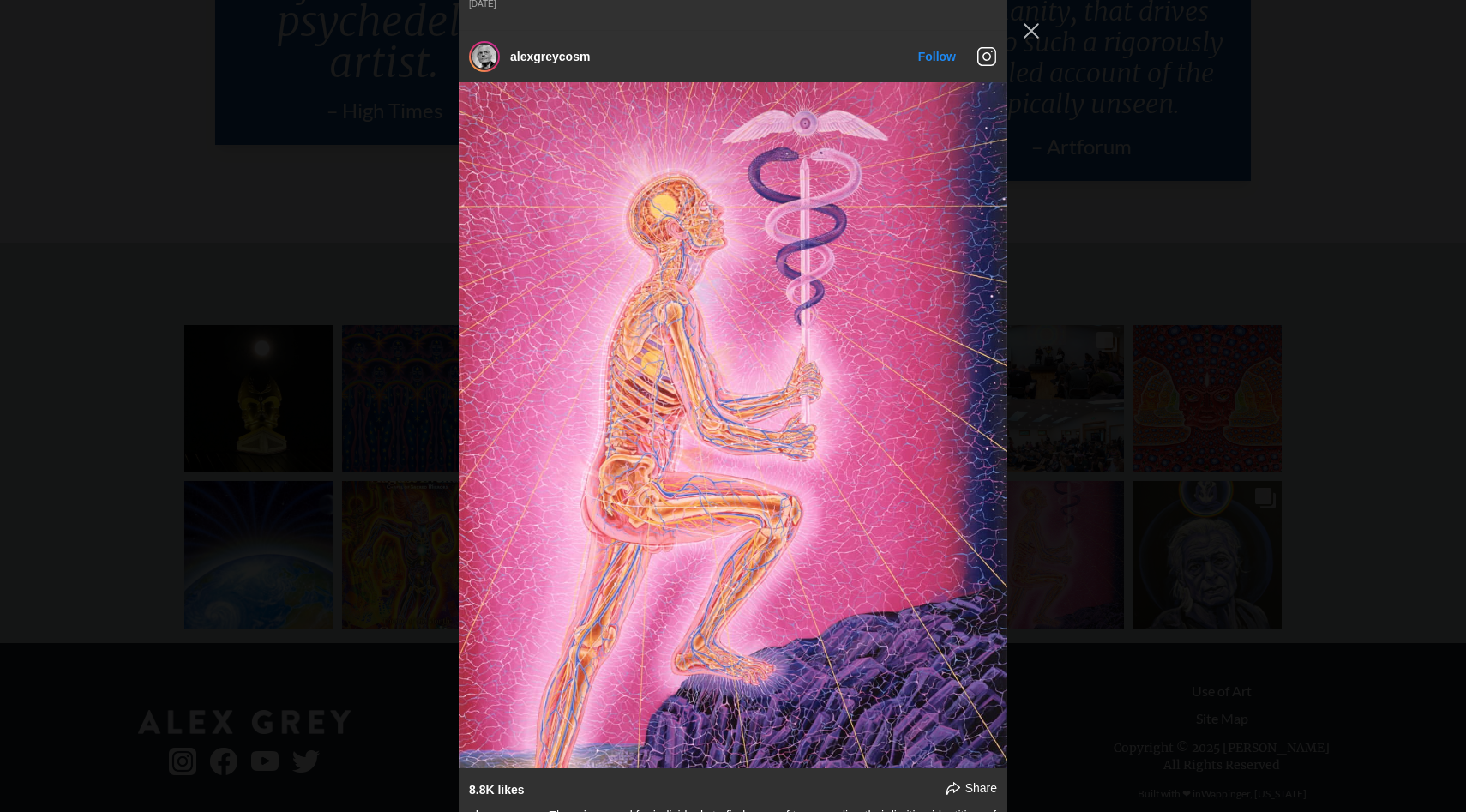
click at [1146, 322] on div "alexgreycosm Follow" at bounding box center [733, 406] width 1466 height 812
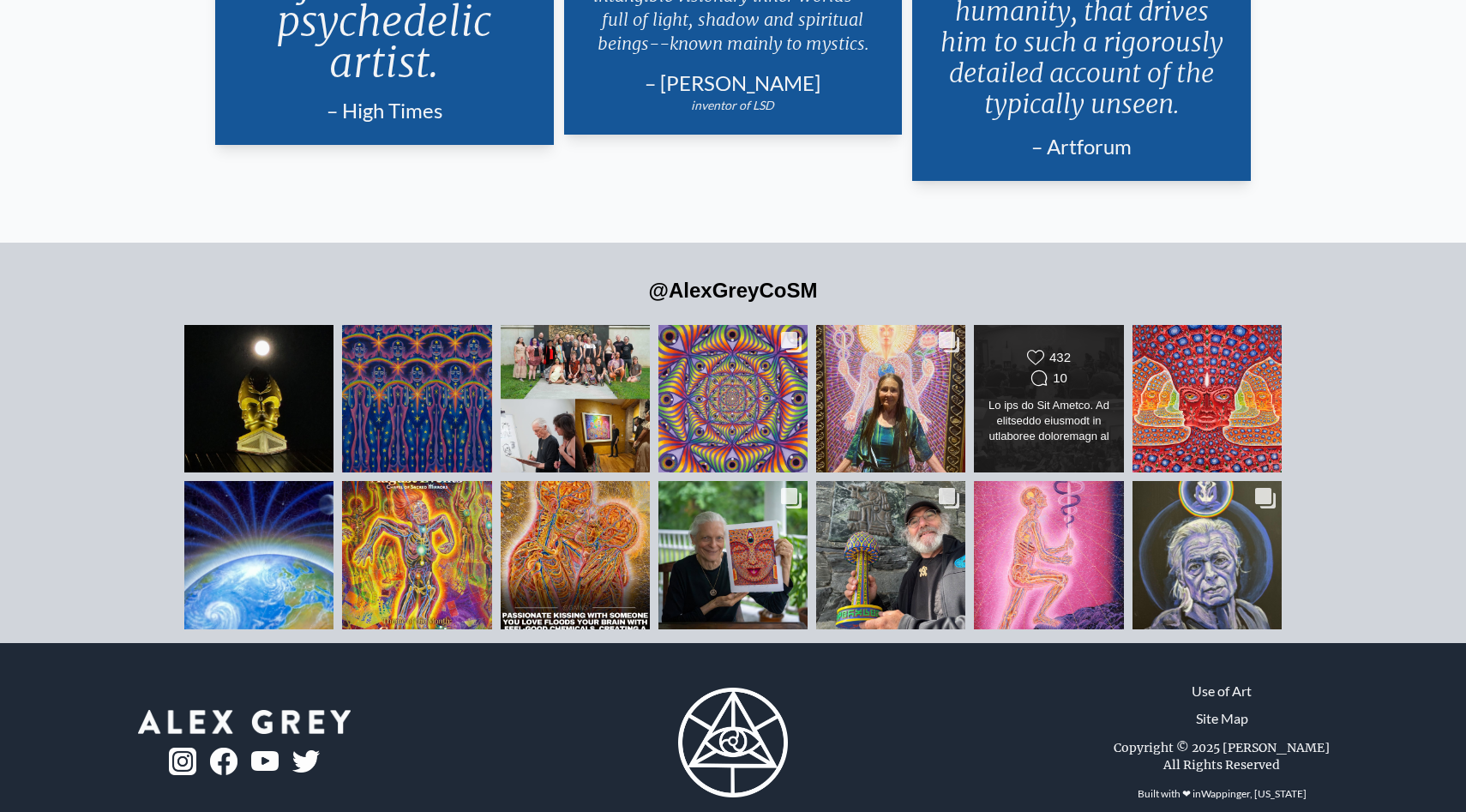
click at [1104, 398] on div at bounding box center [1049, 422] width 121 height 48
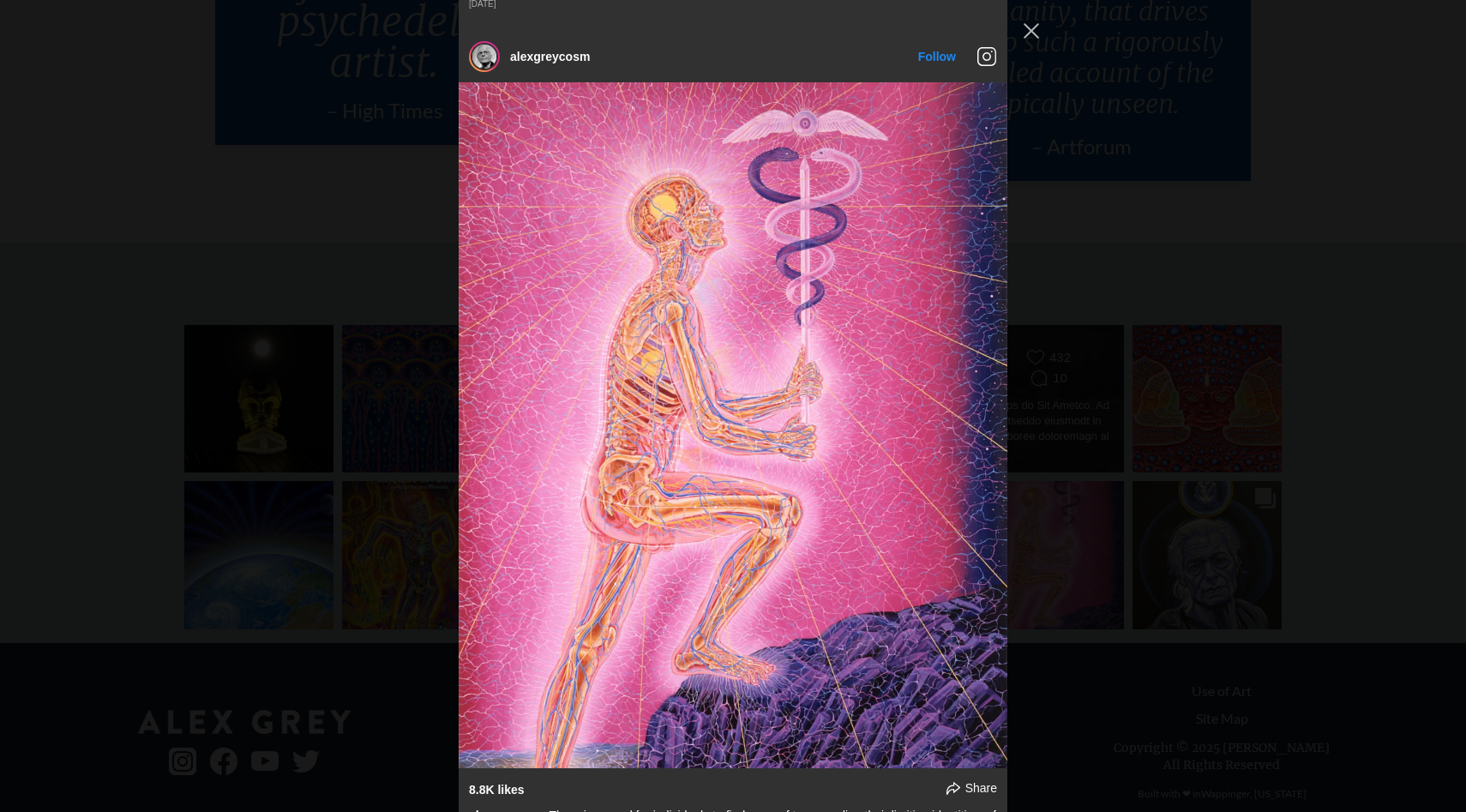
scroll to position [2302, 0]
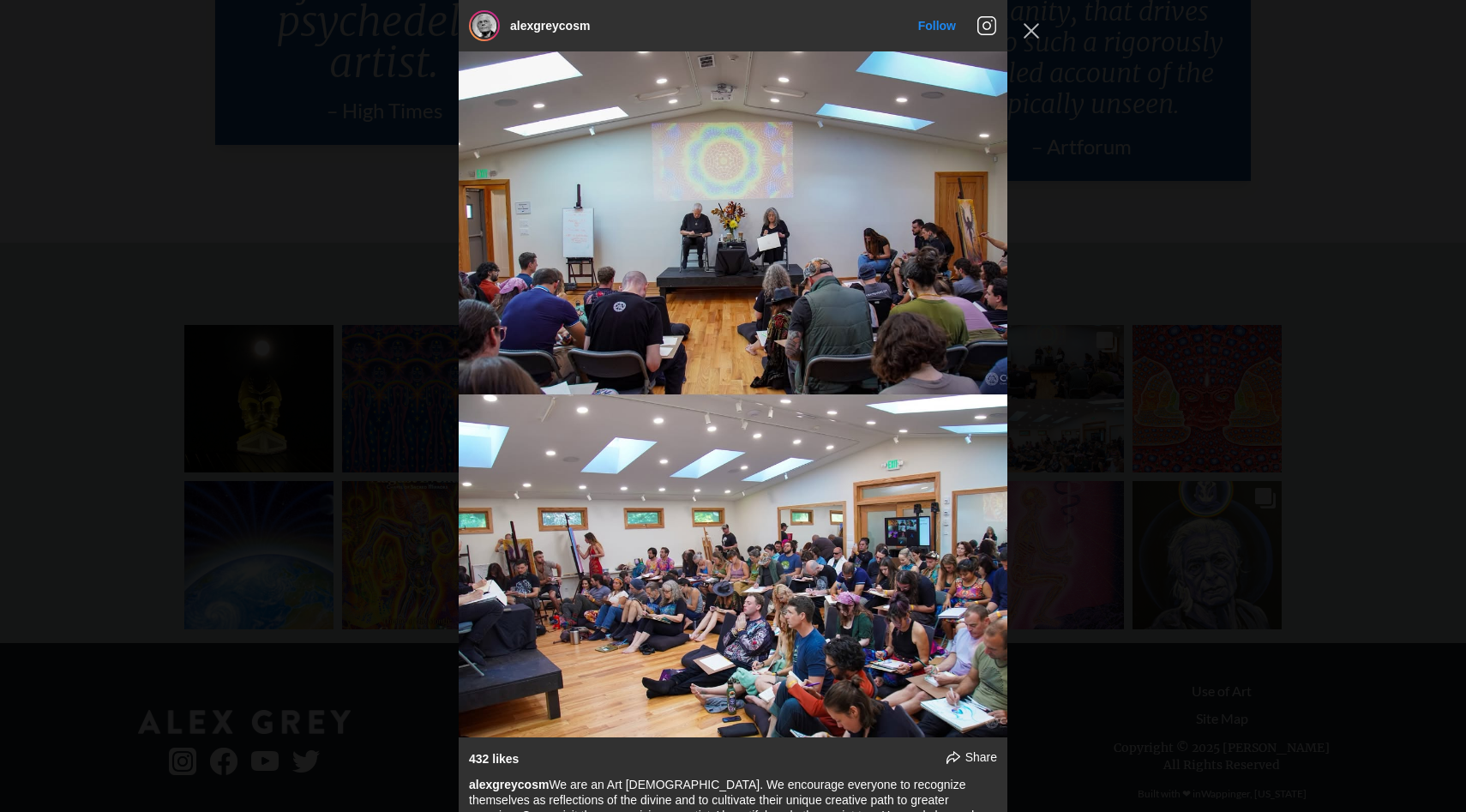
click at [1130, 179] on div "alexgreycosm Follow" at bounding box center [733, 406] width 1466 height 812
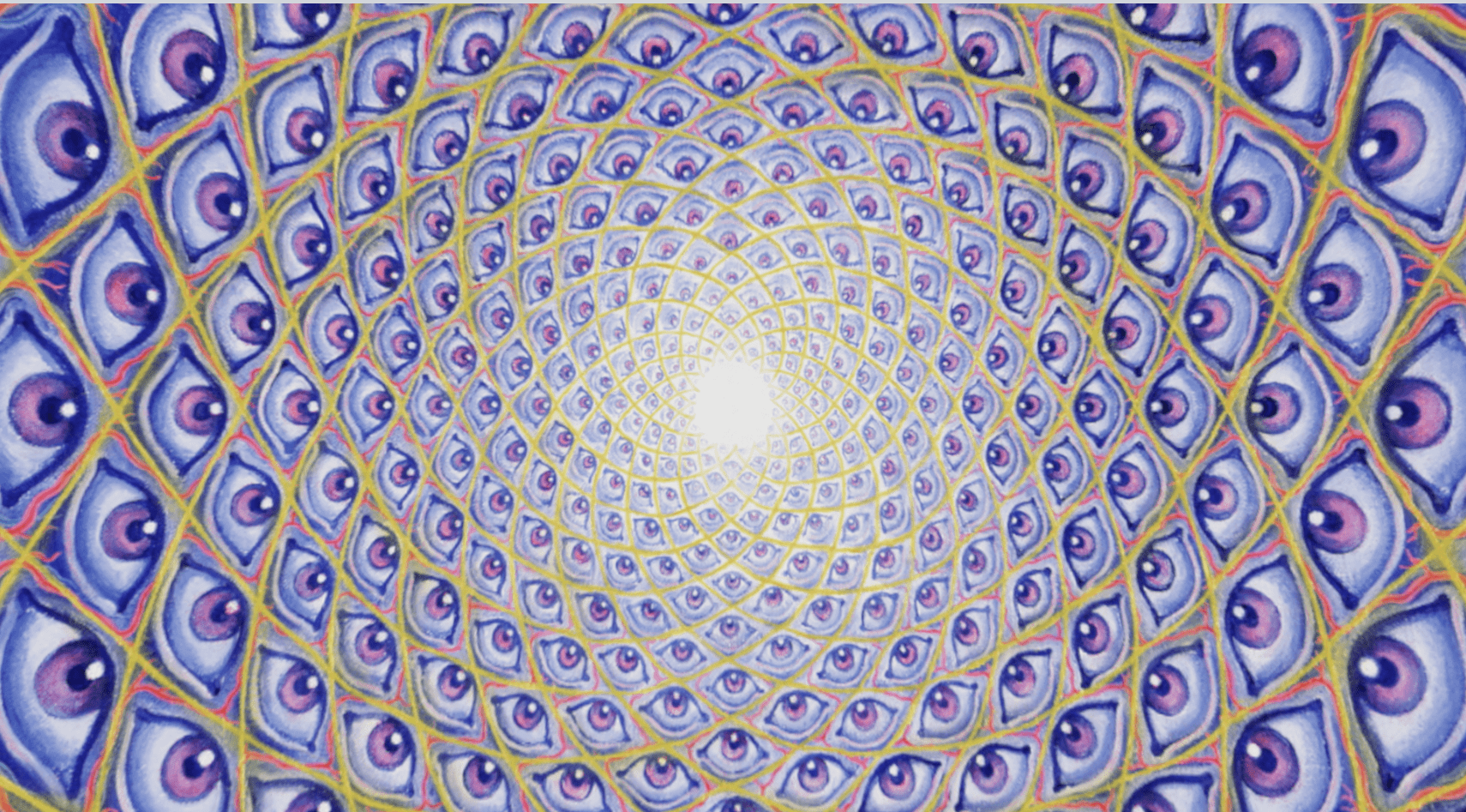
scroll to position [0, 0]
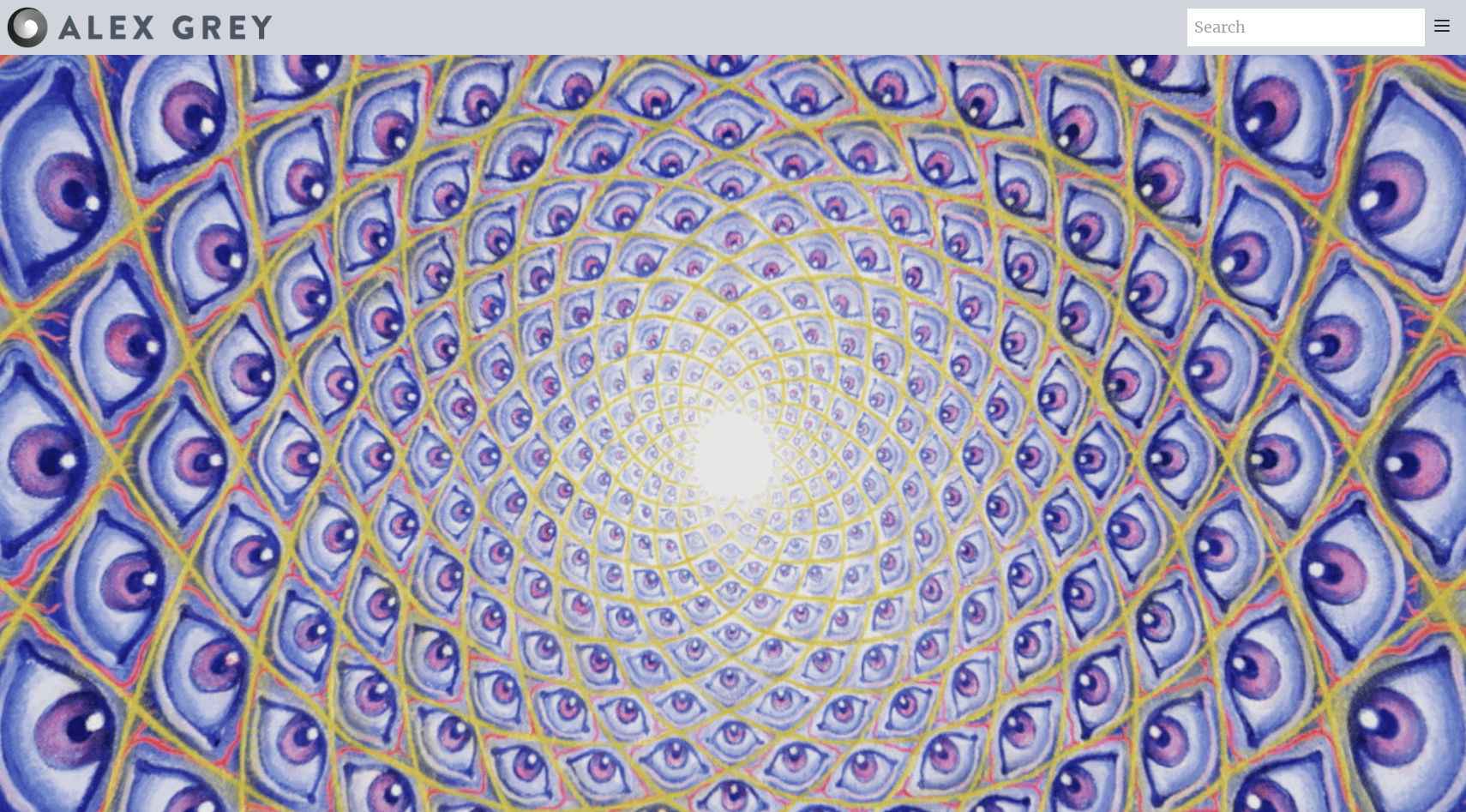
click at [1437, 28] on icon at bounding box center [1442, 25] width 20 height 20
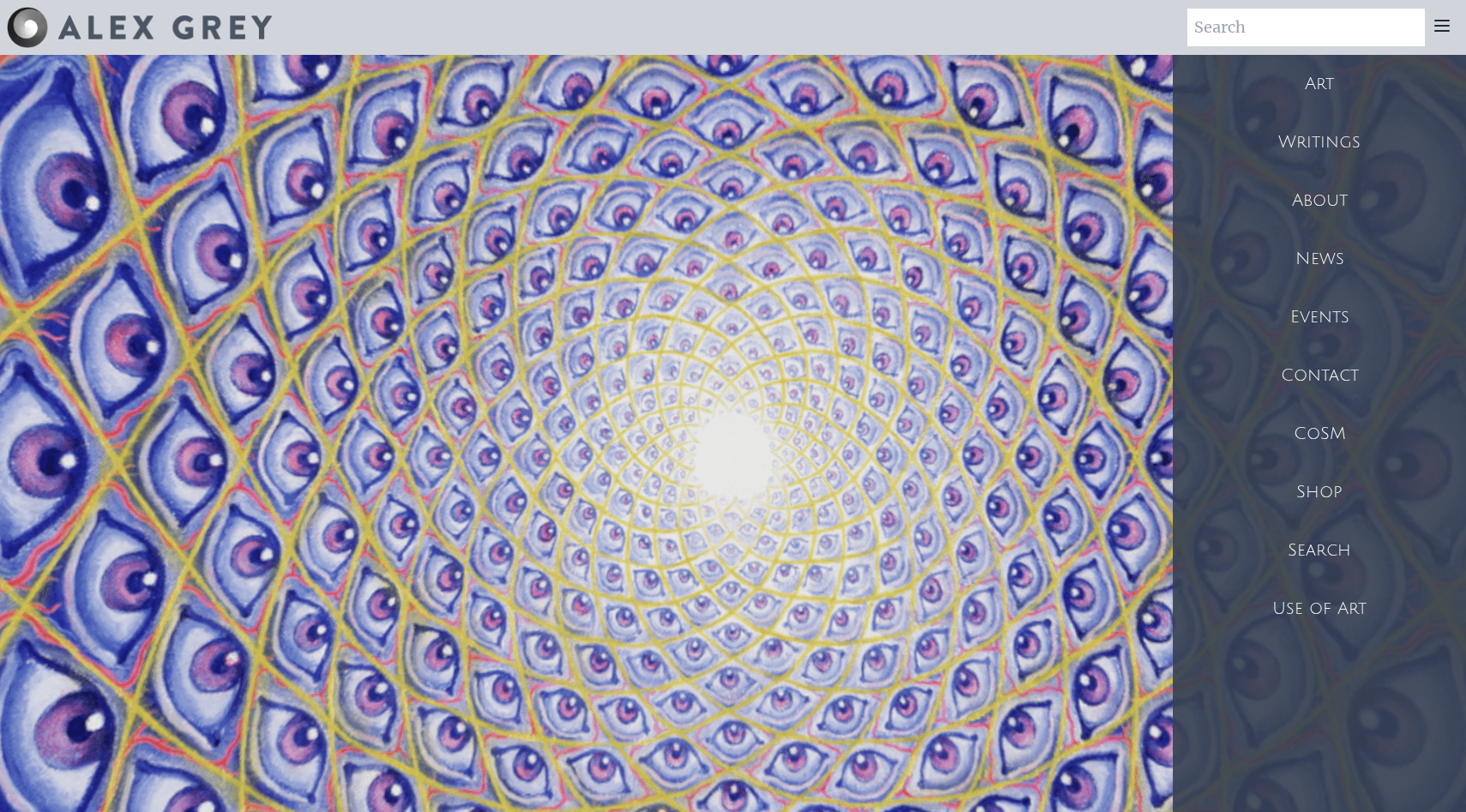
click at [1042, 481] on video "Your browser does not support the video tag." at bounding box center [733, 461] width 1715 height 965
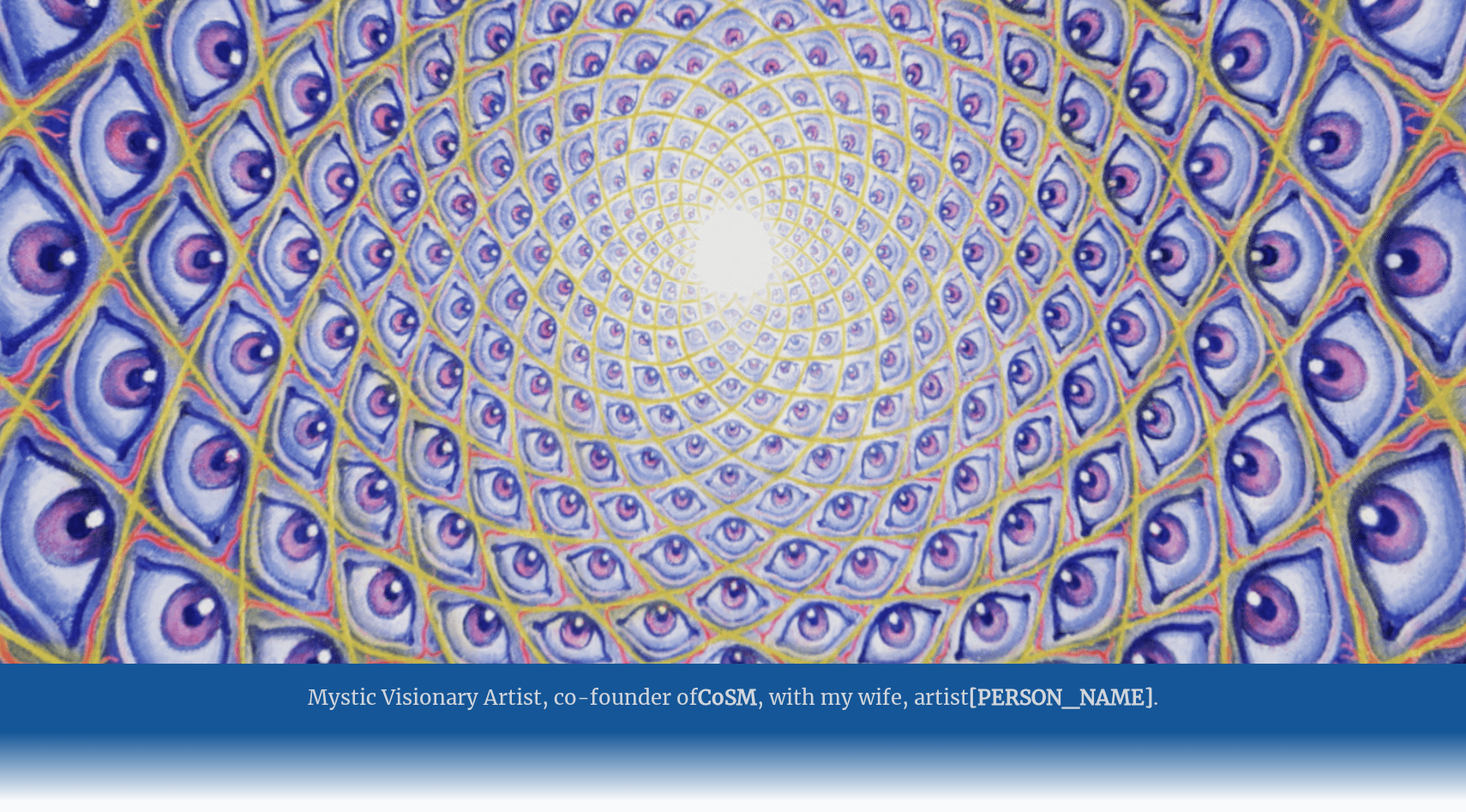
scroll to position [222, 0]
